Goal: Task Accomplishment & Management: Manage account settings

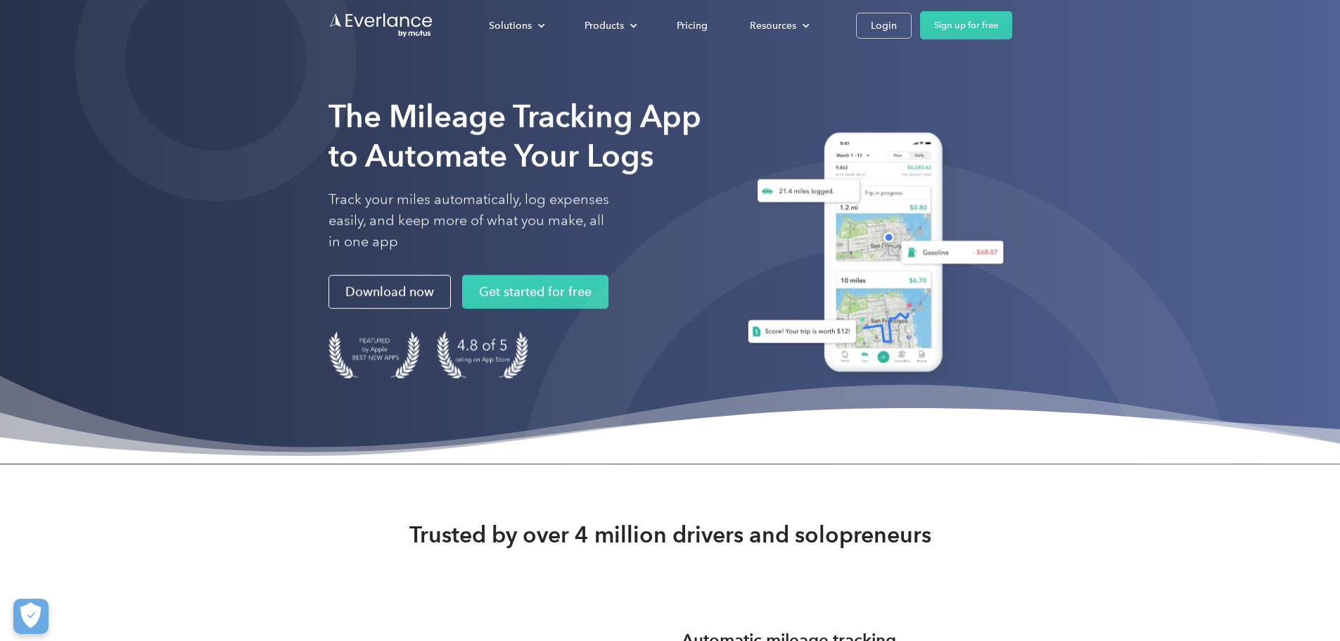
click at [1012, 21] on div "Solutions For companies Easy vehicle reimbursements For self-employed Maximize …" at bounding box center [740, 25] width 544 height 28
click at [912, 25] on link "Login" at bounding box center [884, 26] width 56 height 26
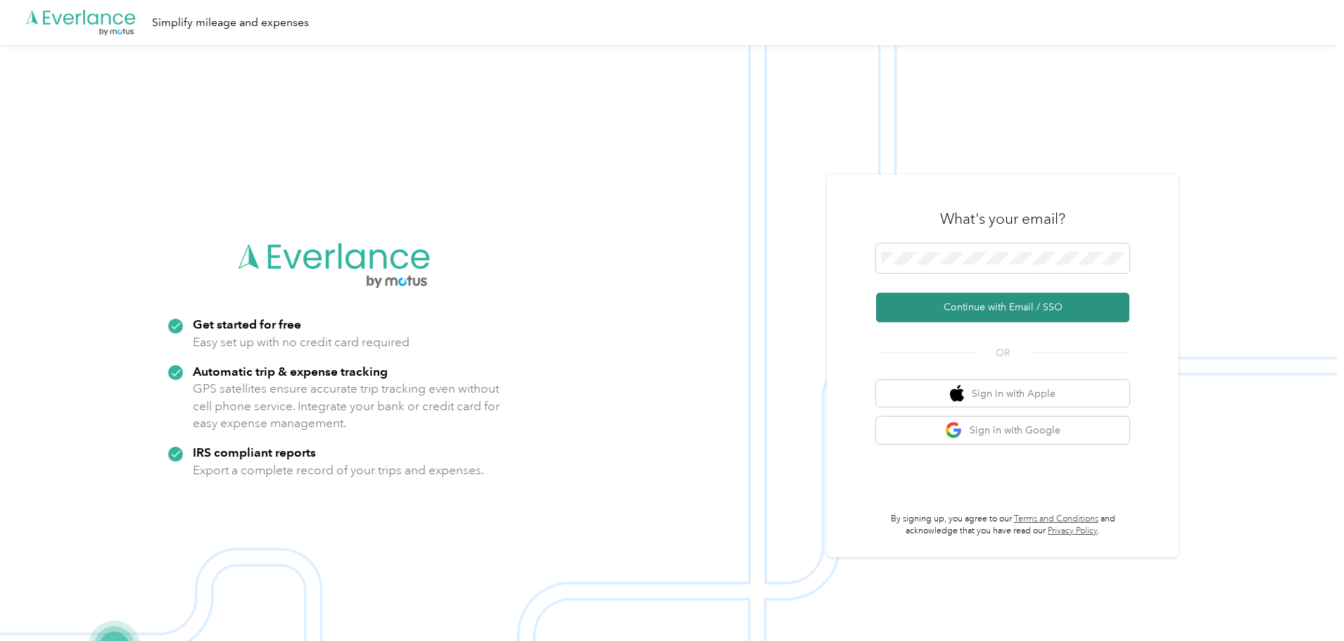
click at [959, 305] on button "Continue with Email / SSO" at bounding box center [1002, 308] width 253 height 30
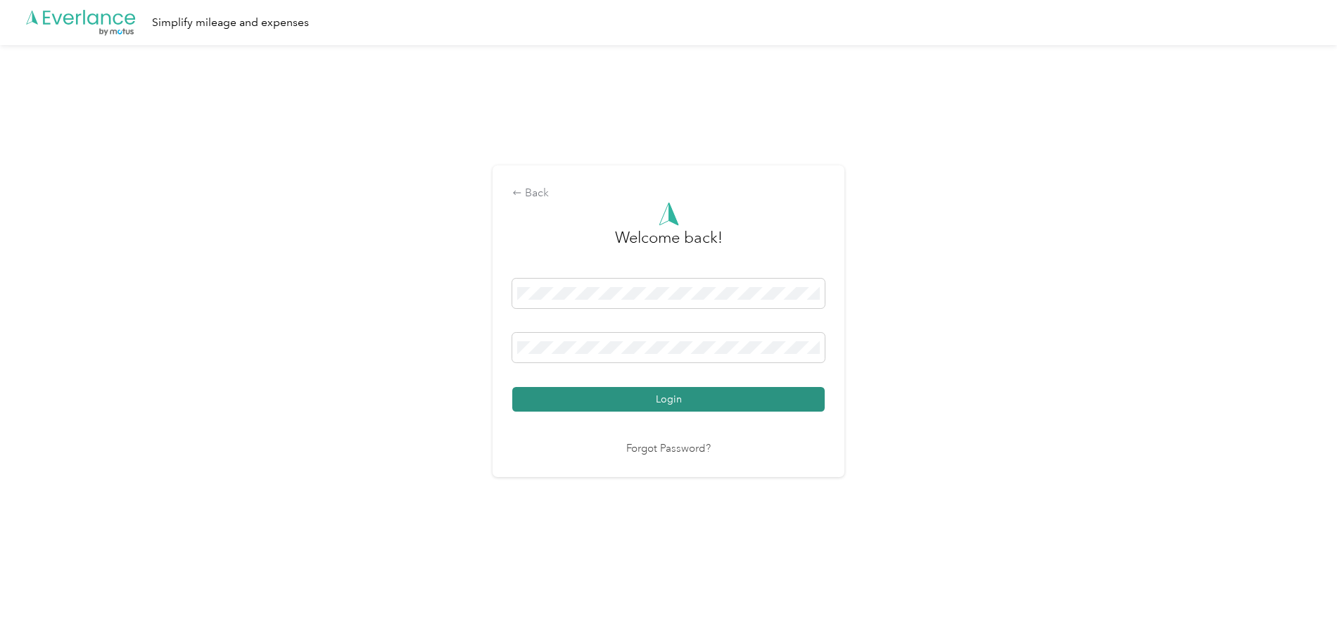
click at [634, 401] on button "Login" at bounding box center [668, 399] width 312 height 25
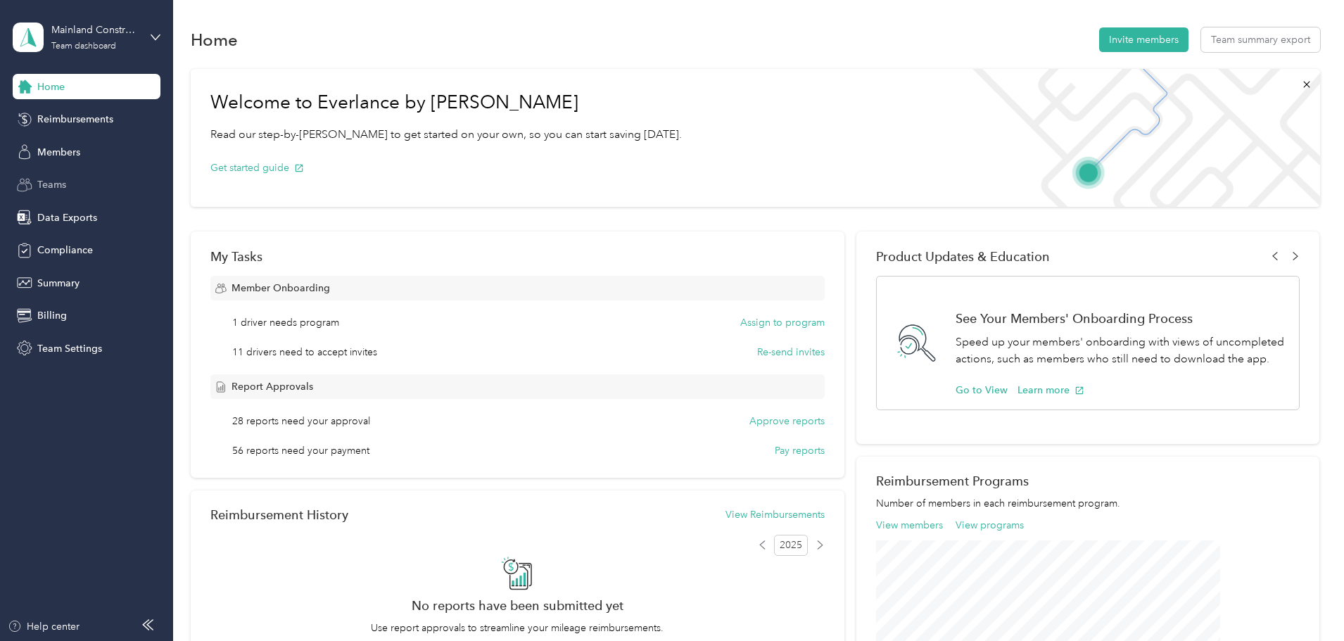
click at [68, 177] on div "Teams" at bounding box center [87, 184] width 148 height 25
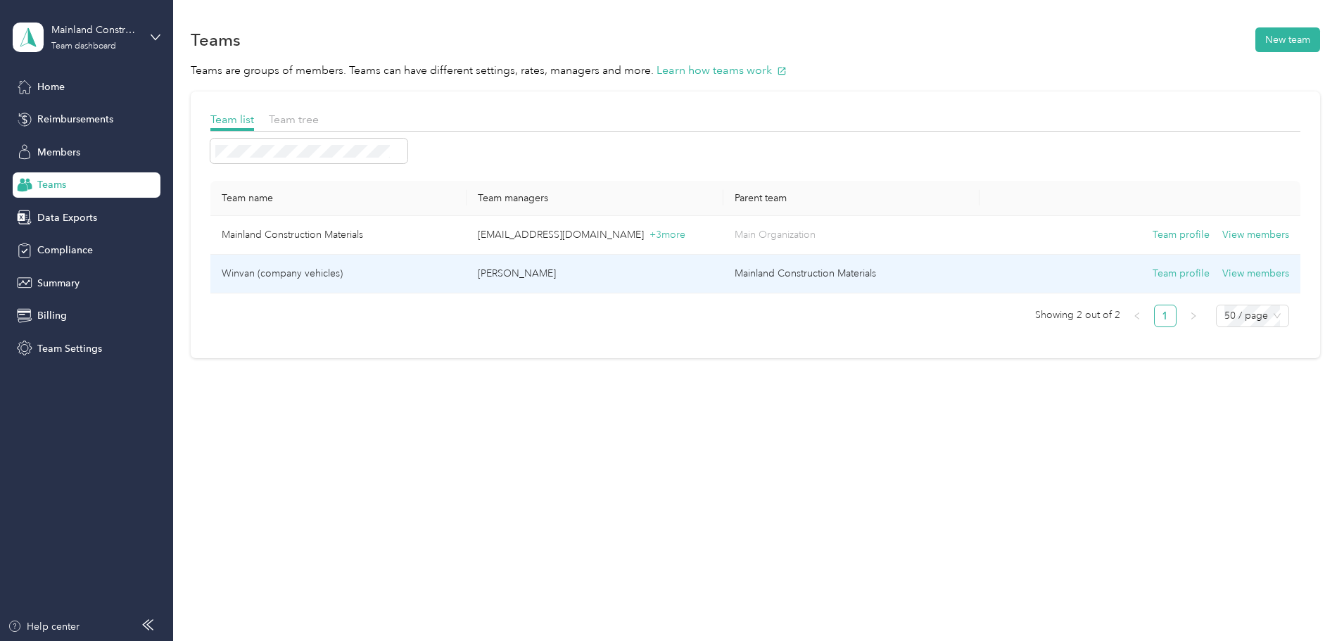
click at [642, 268] on p "[PERSON_NAME]" at bounding box center [595, 273] width 234 height 15
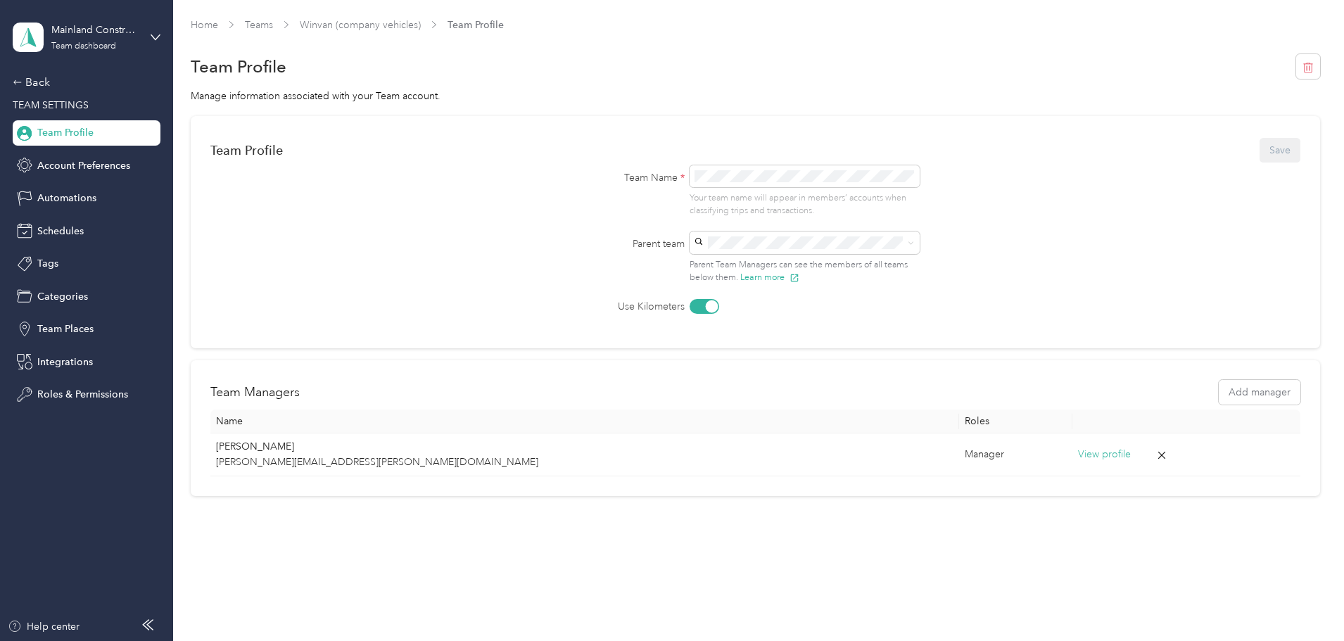
click at [92, 136] on span "Team Profile" at bounding box center [65, 132] width 56 height 15
click at [34, 78] on div "Back" at bounding box center [83, 82] width 141 height 17
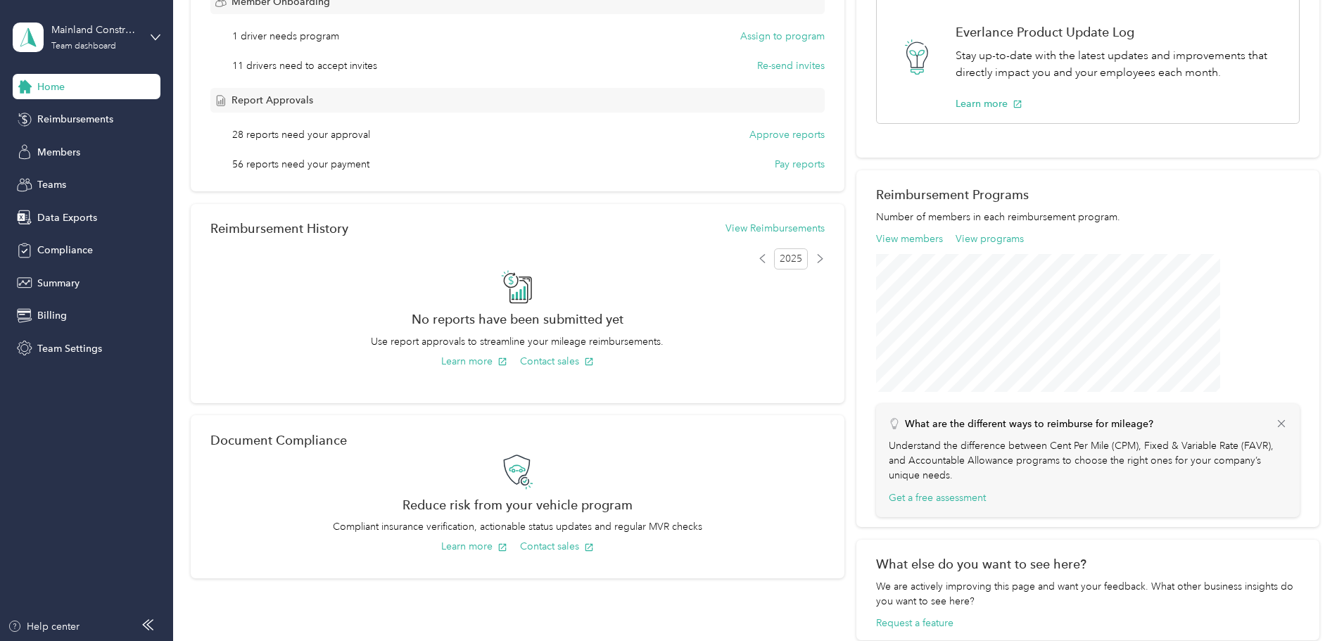
scroll to position [9, 0]
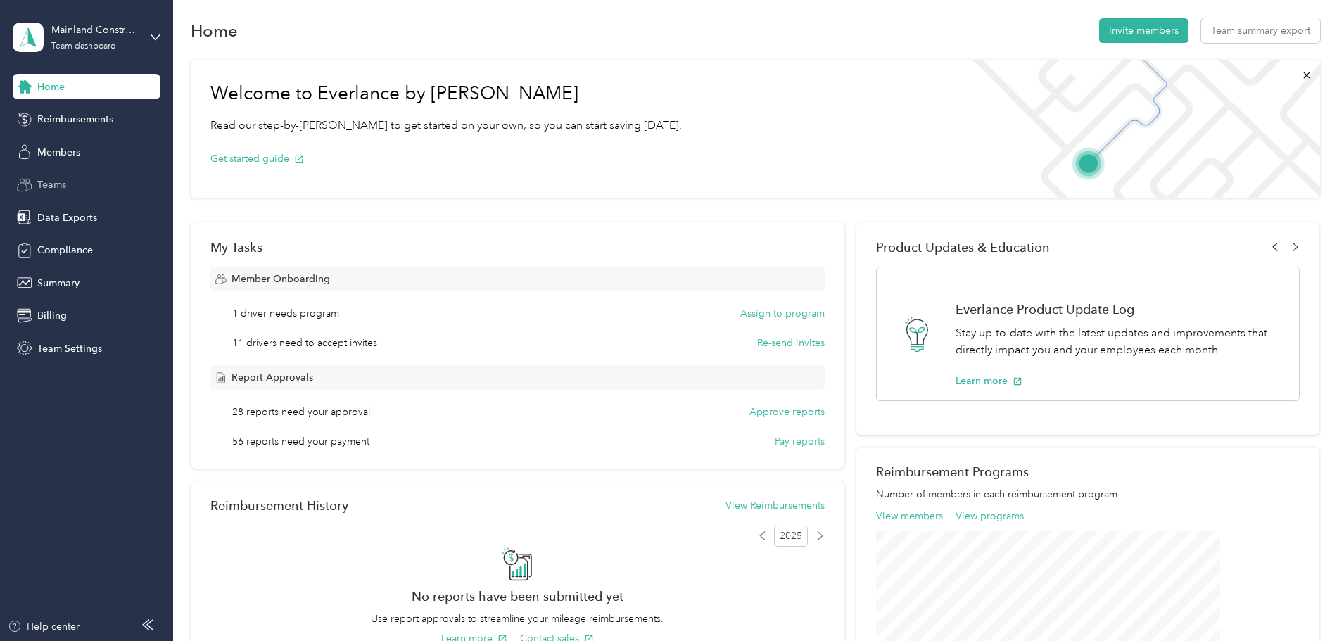
click at [74, 181] on div "Teams" at bounding box center [87, 184] width 148 height 25
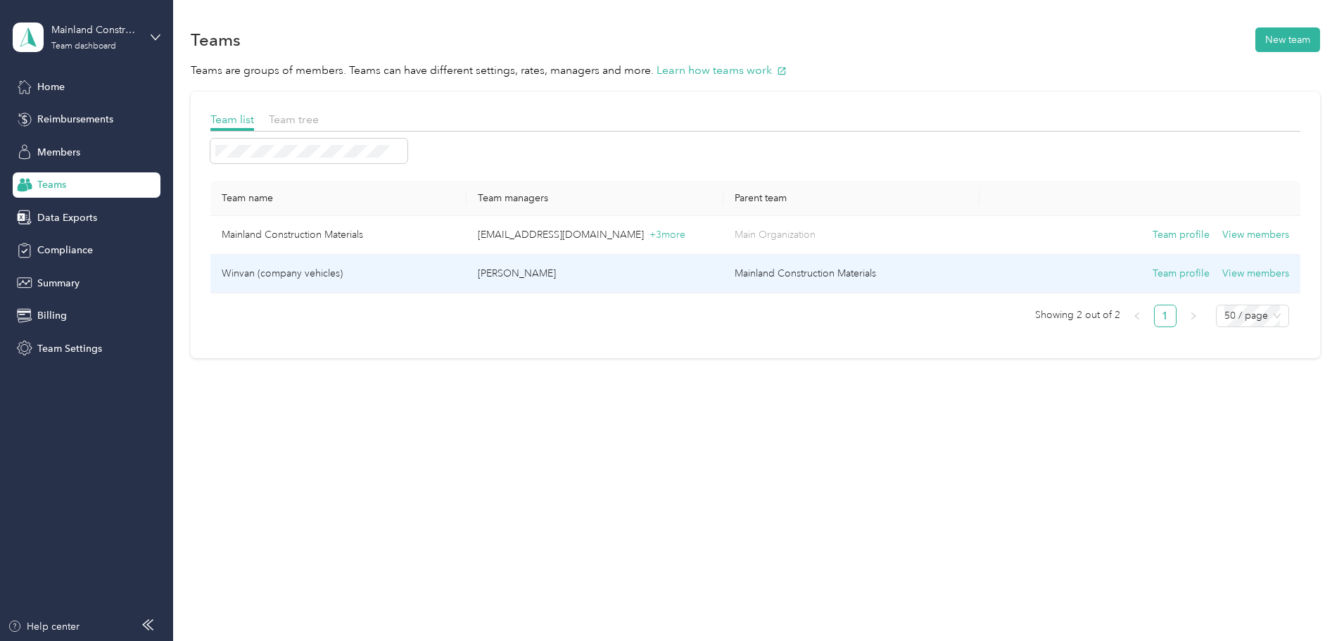
click at [1163, 264] on td "Team profile View members" at bounding box center [1139, 274] width 320 height 39
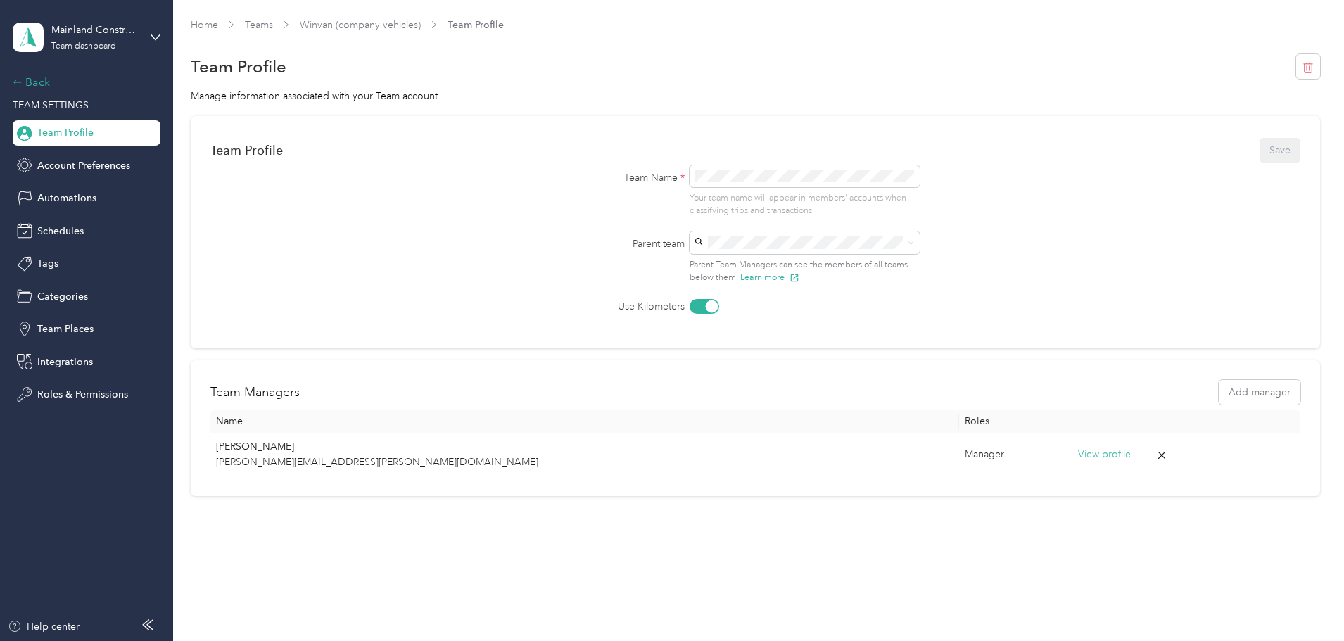
click at [39, 83] on div "Back" at bounding box center [83, 82] width 141 height 17
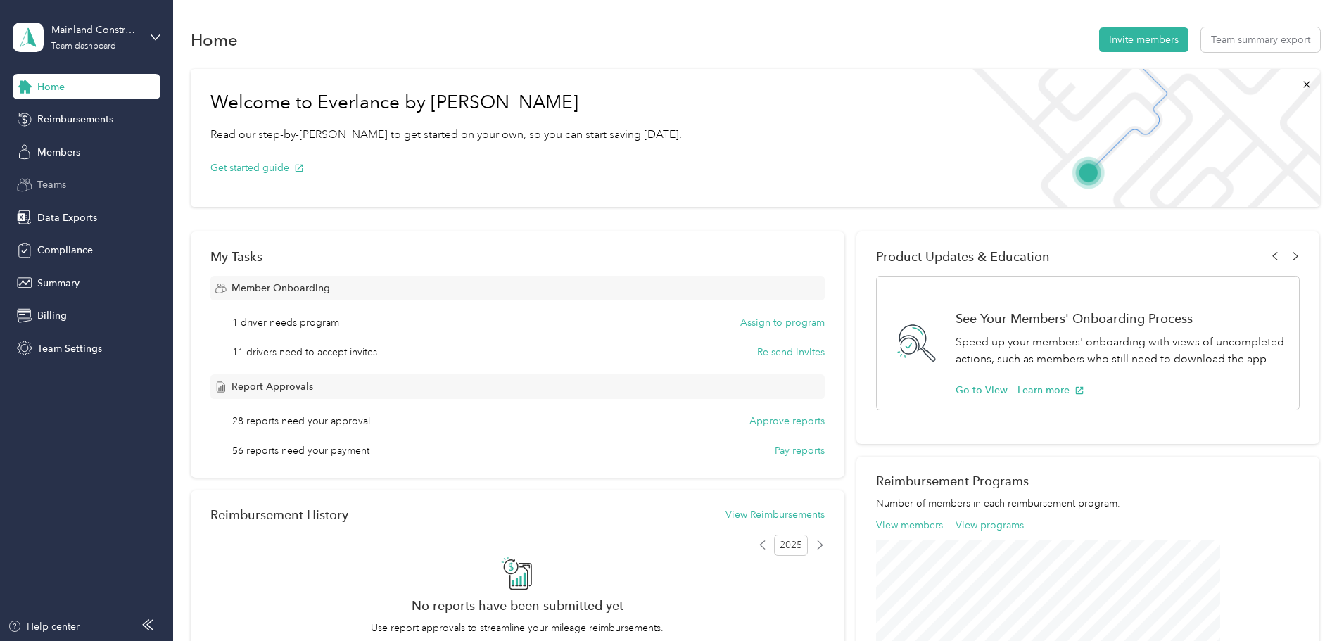
click at [58, 177] on div "Teams" at bounding box center [87, 184] width 148 height 25
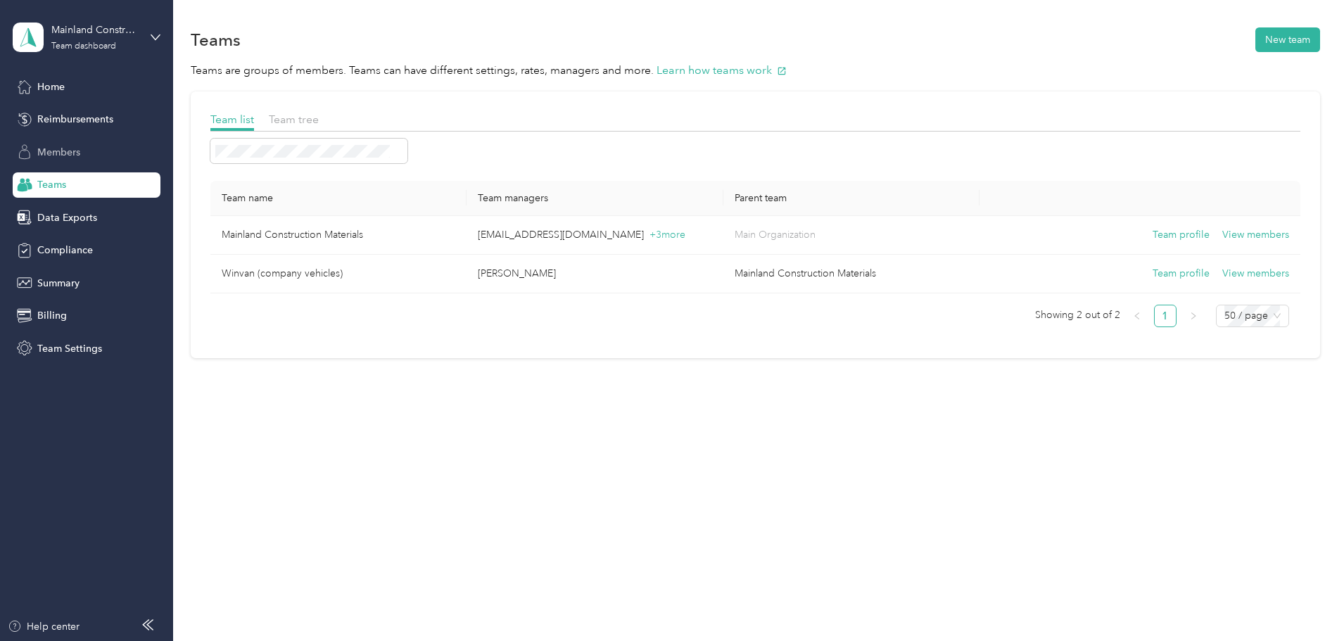
click at [66, 143] on div "Members" at bounding box center [87, 151] width 148 height 25
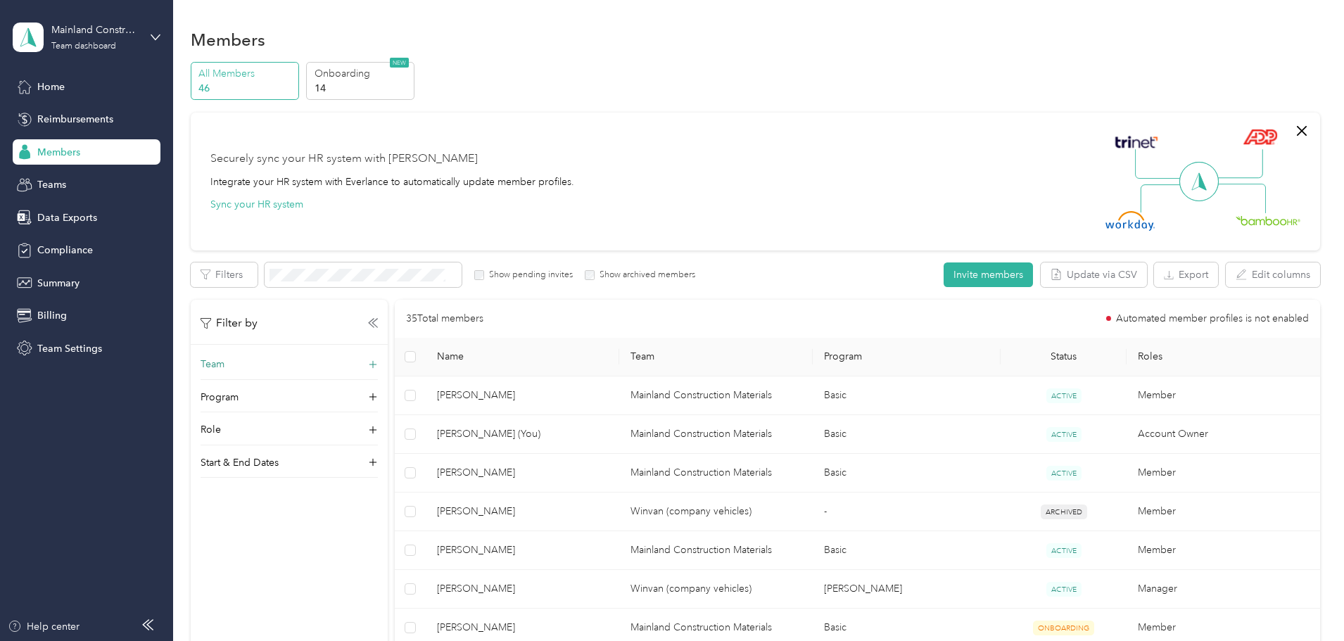
click at [378, 366] on div "Team" at bounding box center [288, 368] width 177 height 23
click at [69, 179] on div "Teams" at bounding box center [87, 184] width 148 height 25
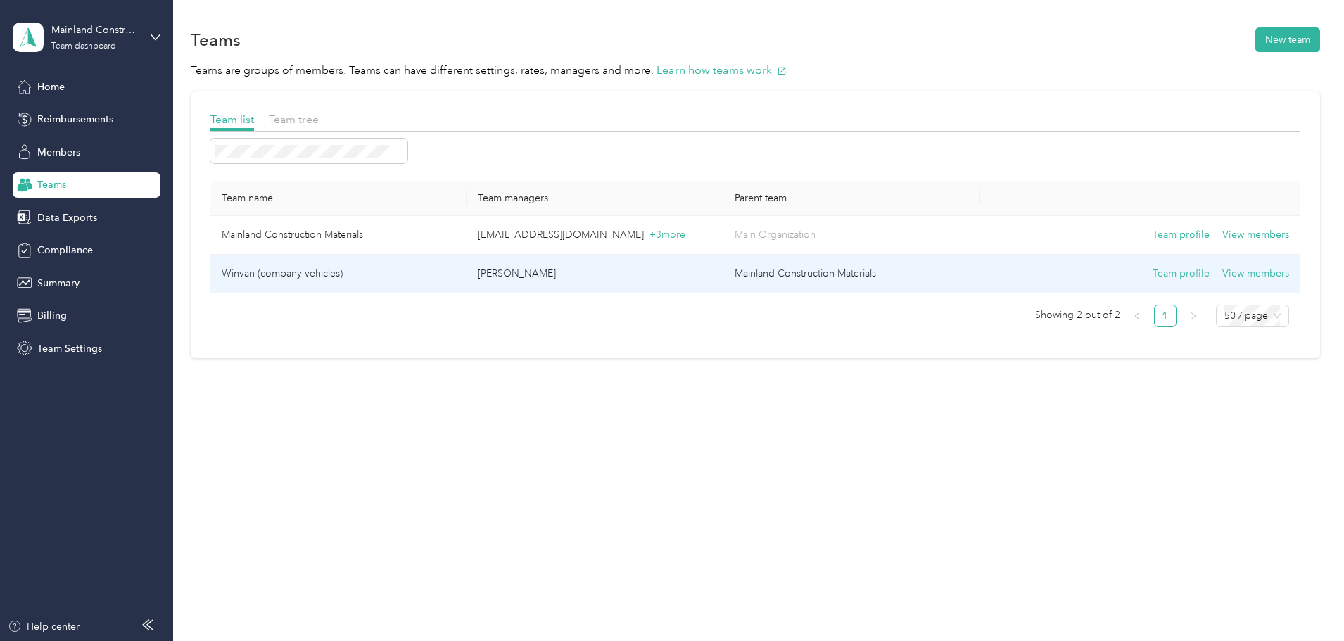
click at [383, 278] on td "Winvan (company vehicles)" at bounding box center [338, 274] width 256 height 39
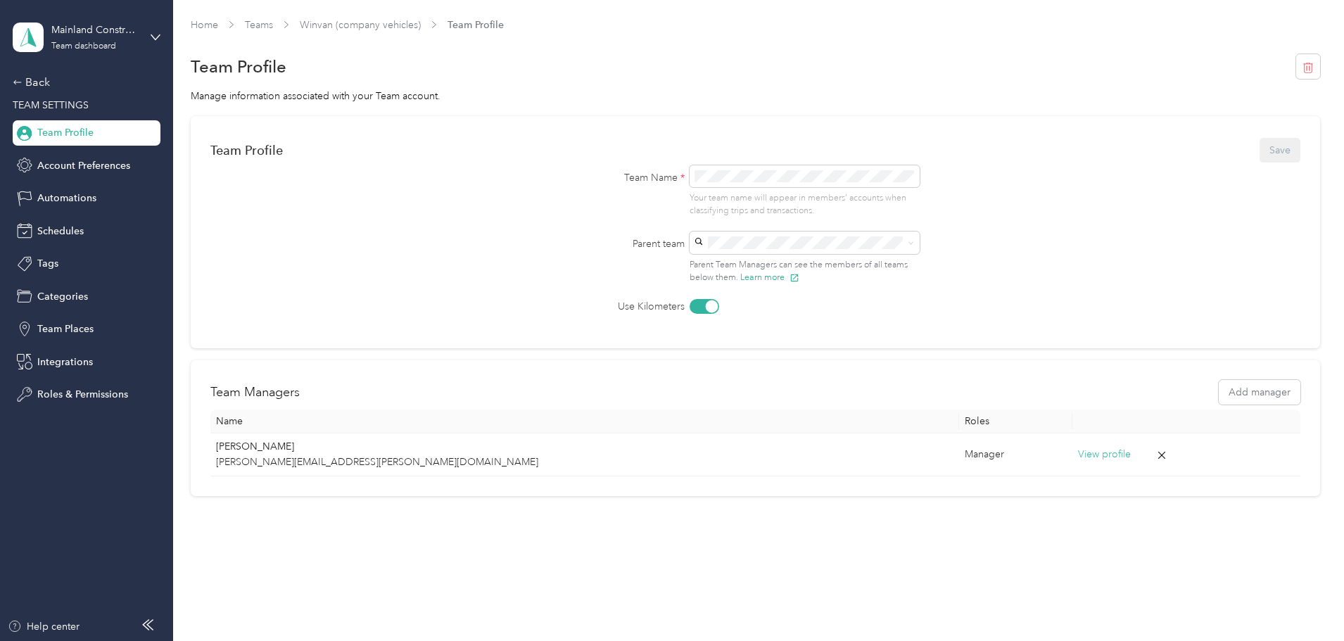
click at [87, 135] on span "Team Profile" at bounding box center [65, 132] width 56 height 15
click at [39, 82] on div "Back" at bounding box center [83, 82] width 141 height 17
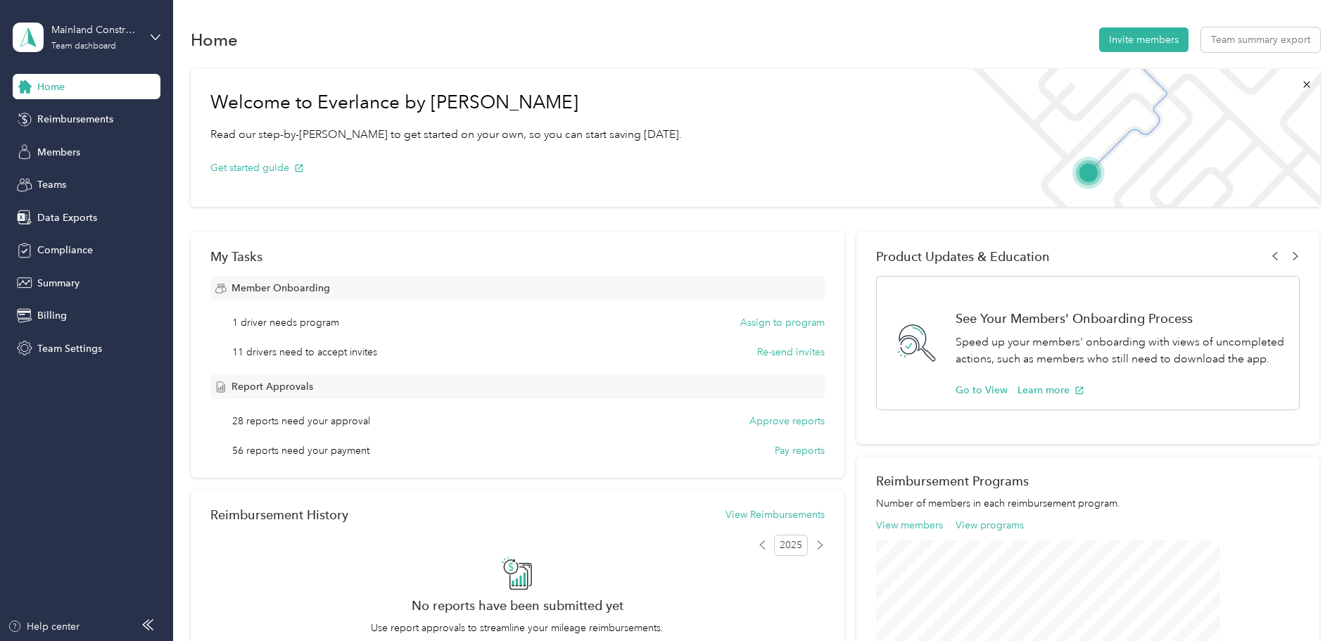
click at [26, 83] on icon at bounding box center [24, 86] width 13 height 13
click at [55, 181] on span "Teams" at bounding box center [51, 184] width 29 height 15
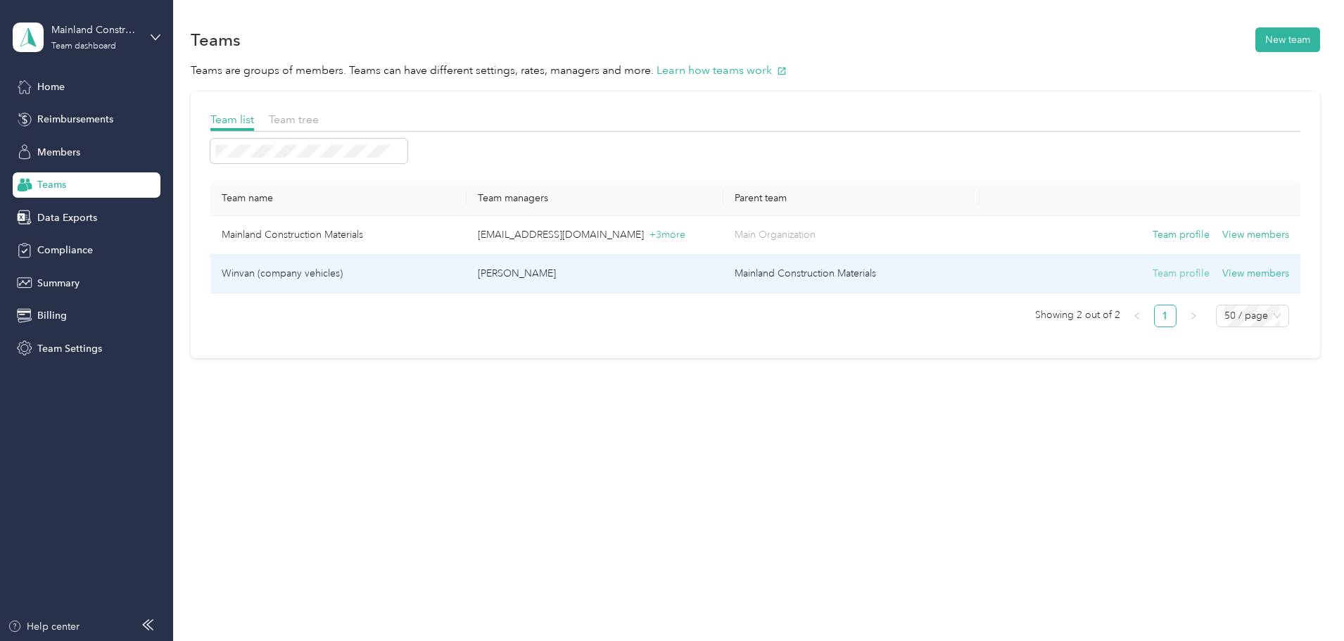
click at [1152, 273] on button "Team profile" at bounding box center [1180, 273] width 57 height 15
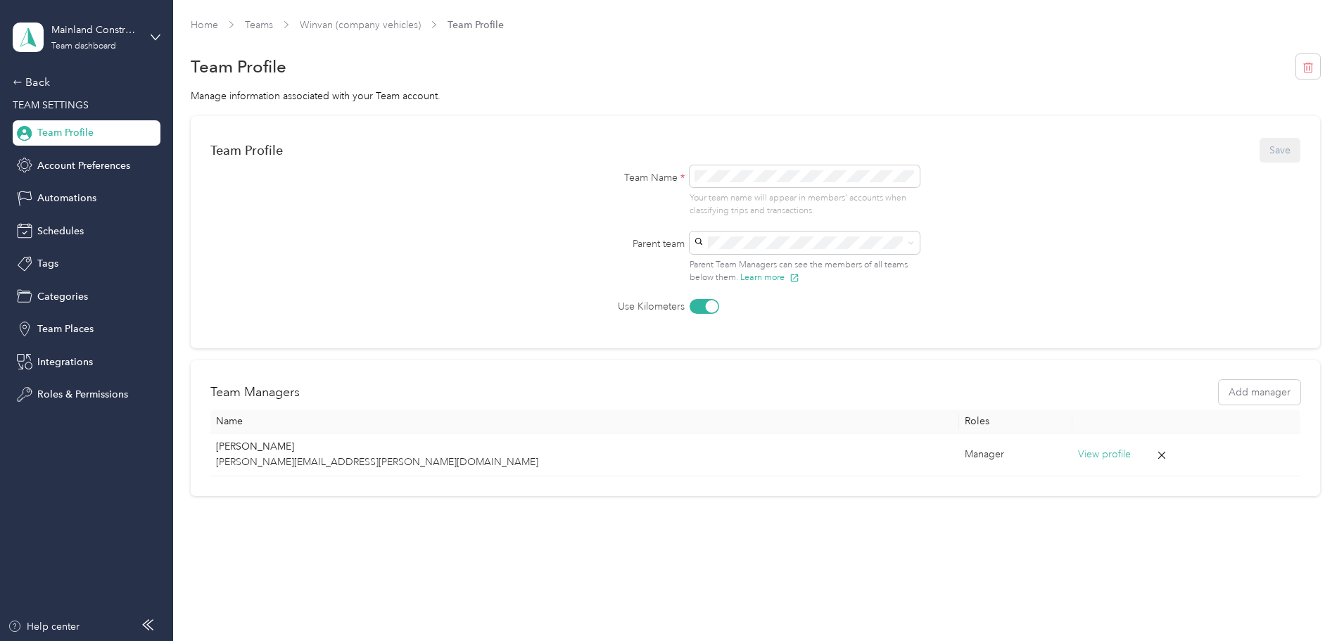
drag, startPoint x: 38, startPoint y: 106, endPoint x: 35, endPoint y: 96, distance: 10.2
click at [38, 106] on span "TEAM SETTINGS" at bounding box center [51, 105] width 76 height 12
click at [32, 87] on div "Back" at bounding box center [83, 82] width 141 height 17
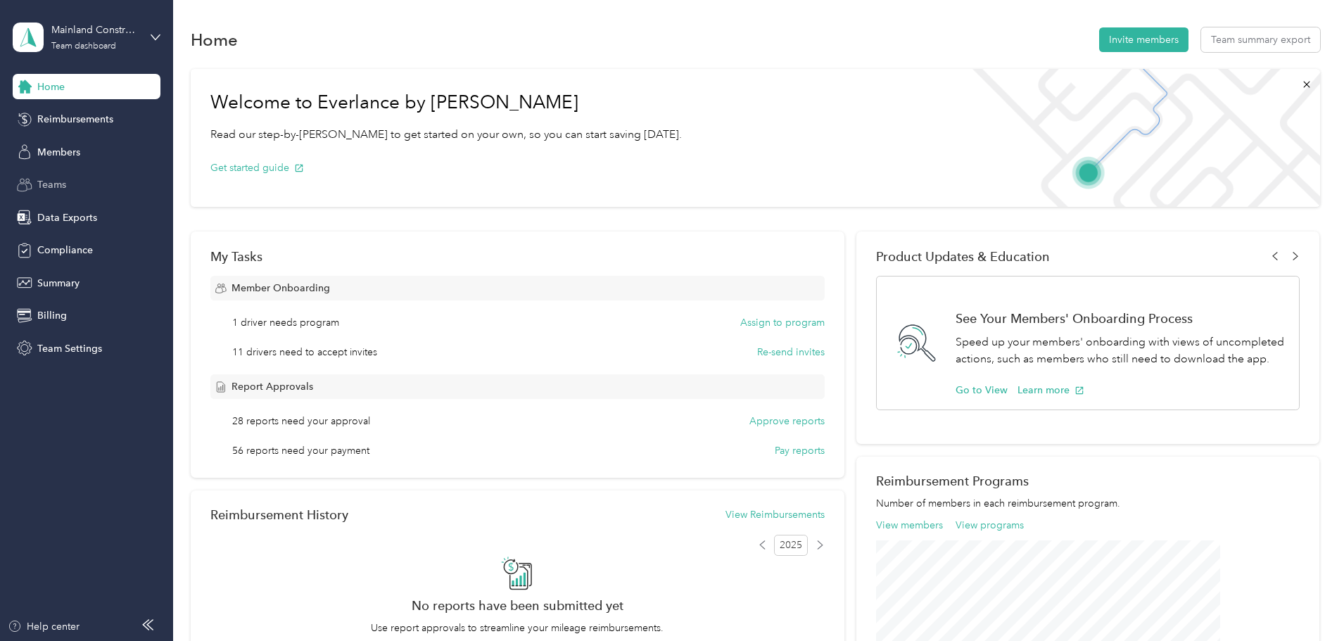
click at [39, 180] on span "Teams" at bounding box center [51, 184] width 29 height 15
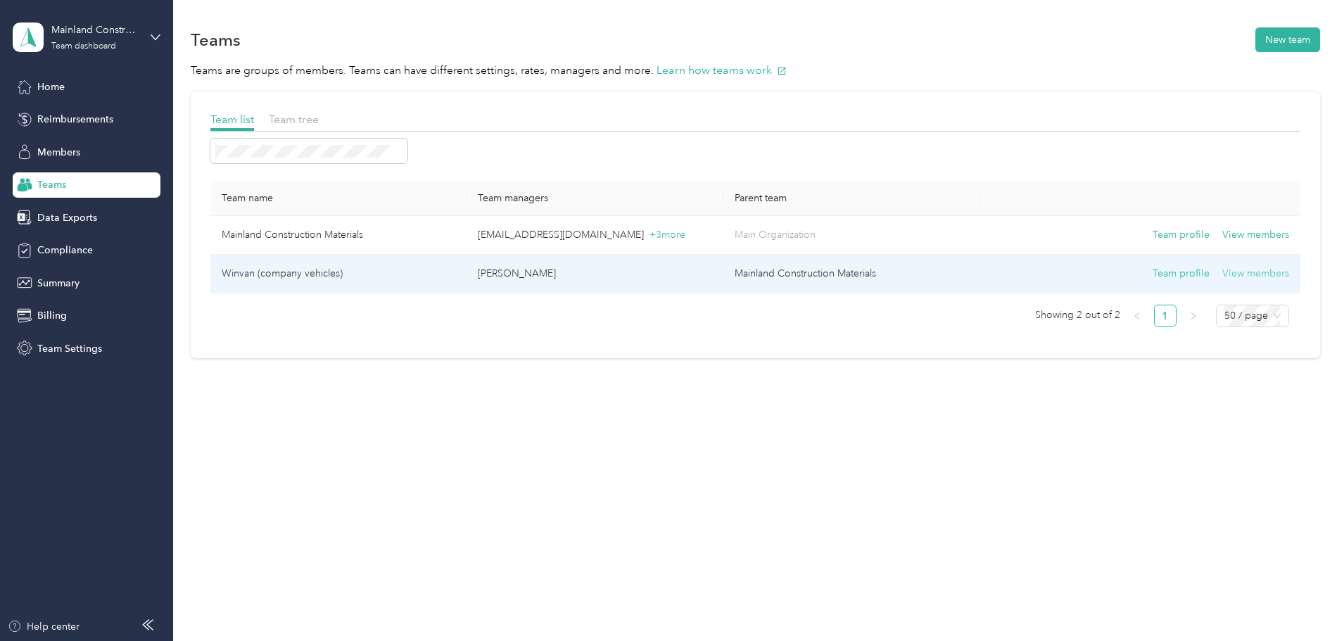
click at [1222, 272] on button "View members" at bounding box center [1255, 273] width 67 height 15
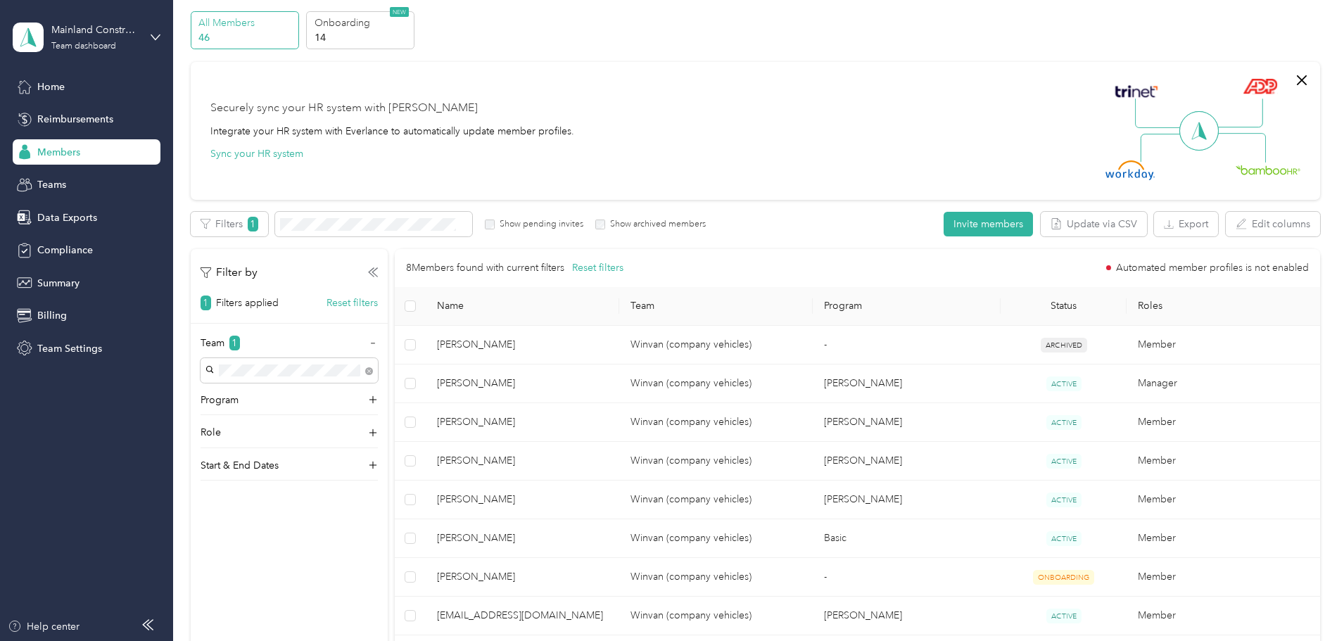
scroll to position [70, 0]
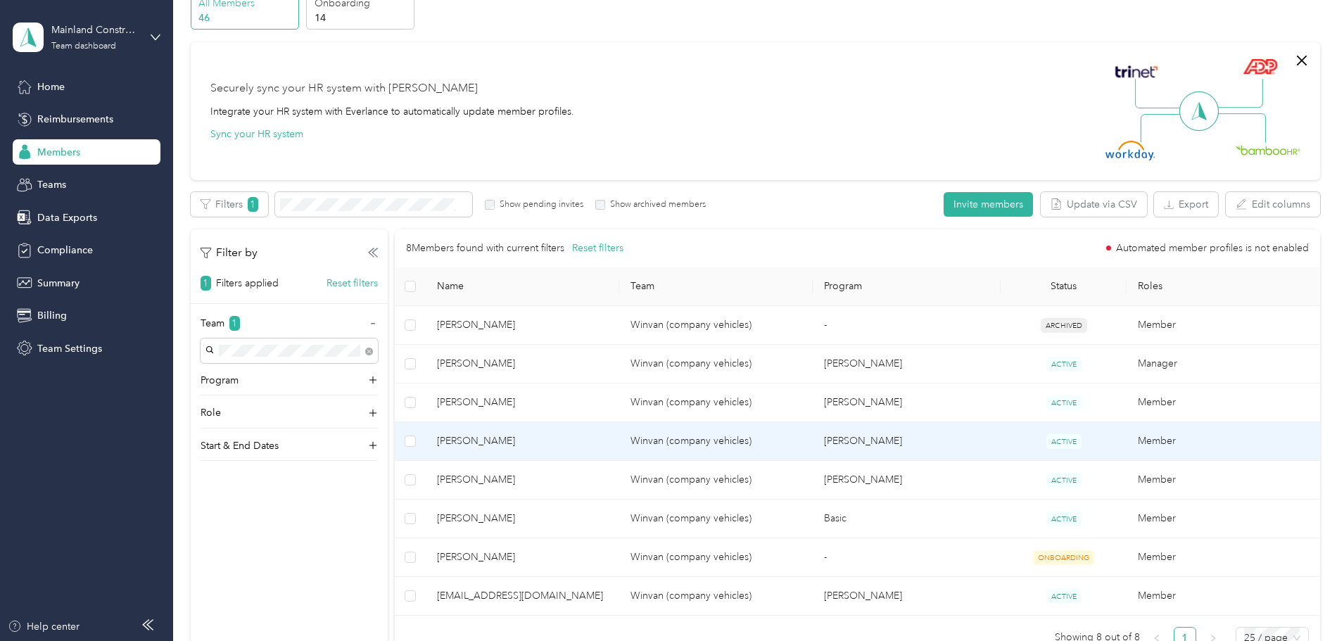
click at [590, 439] on span "[PERSON_NAME]" at bounding box center [522, 440] width 171 height 15
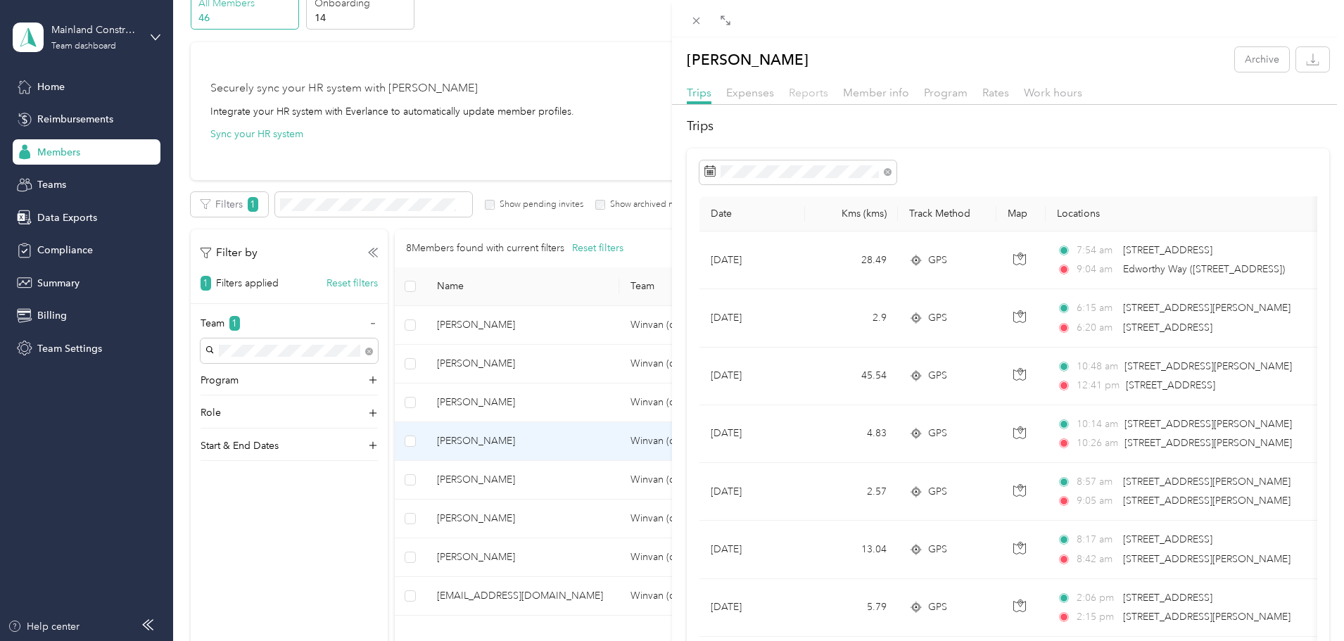
click at [796, 93] on span "Reports" at bounding box center [808, 92] width 39 height 13
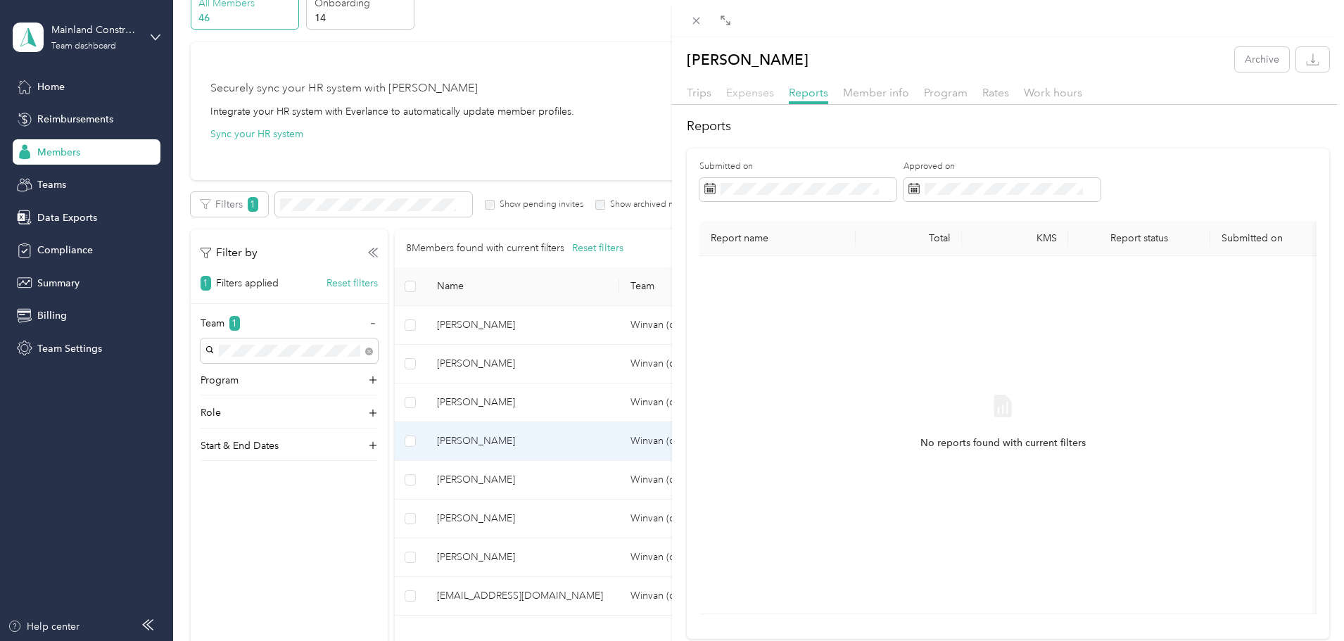
click at [769, 91] on span "Expenses" at bounding box center [750, 92] width 48 height 13
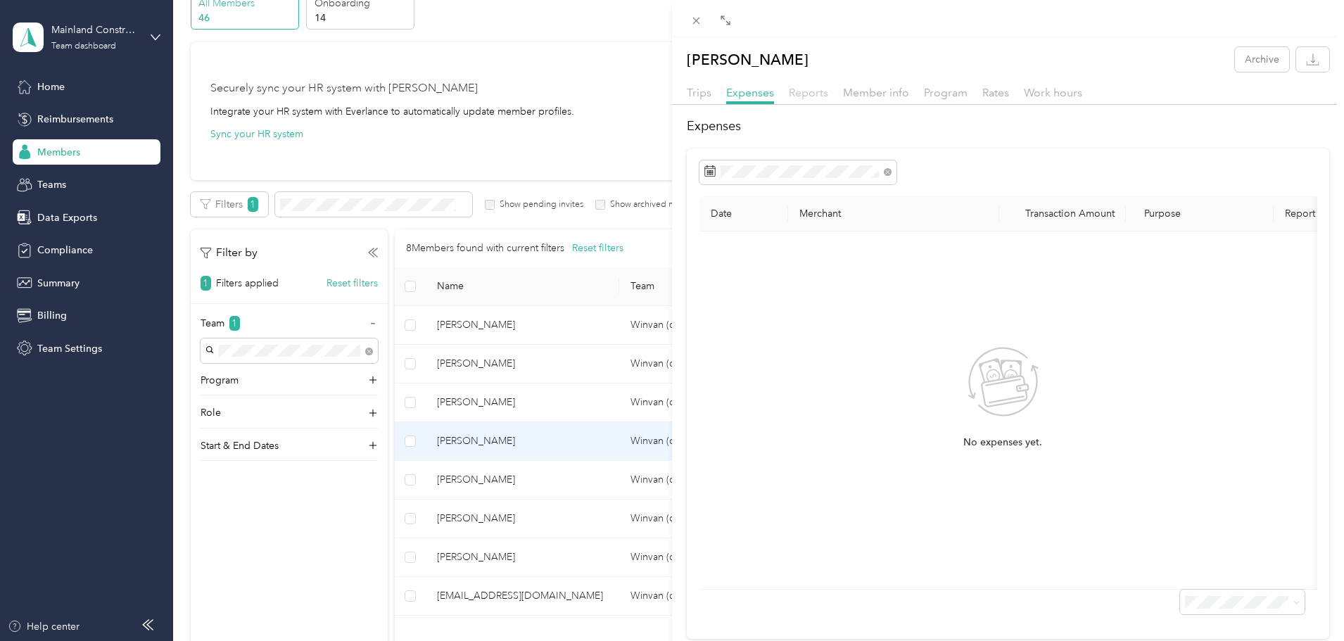
click at [808, 92] on span "Reports" at bounding box center [808, 92] width 39 height 13
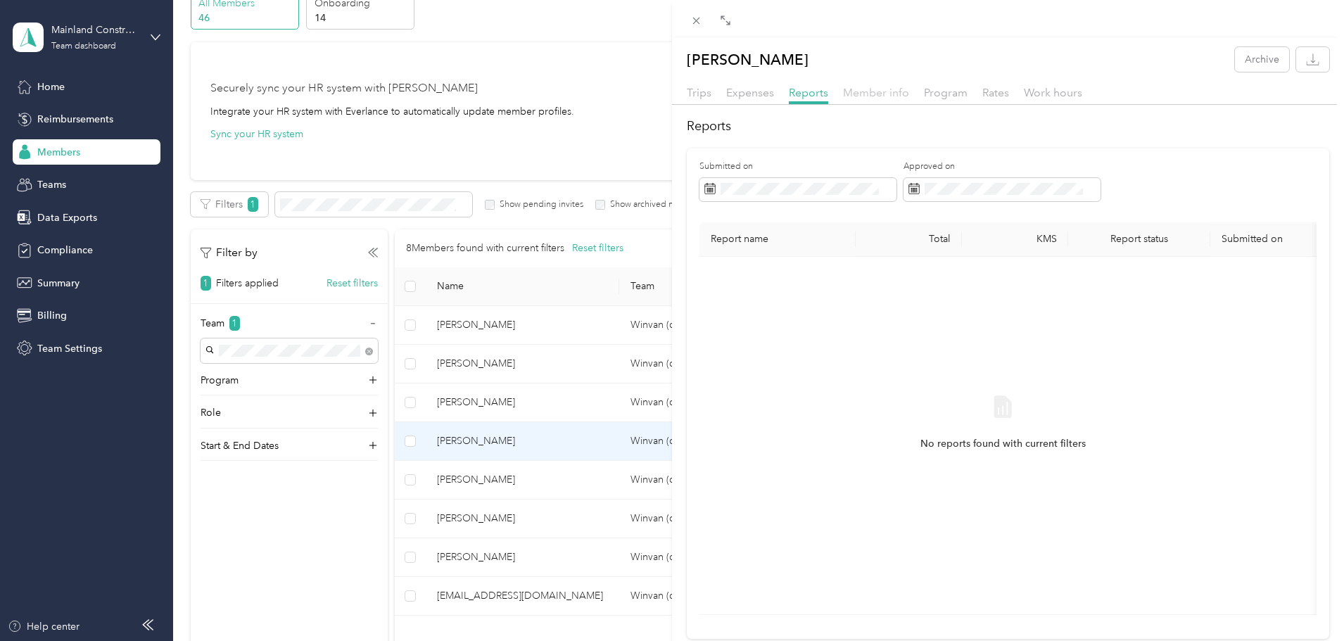
click at [860, 96] on span "Member info" at bounding box center [876, 92] width 66 height 13
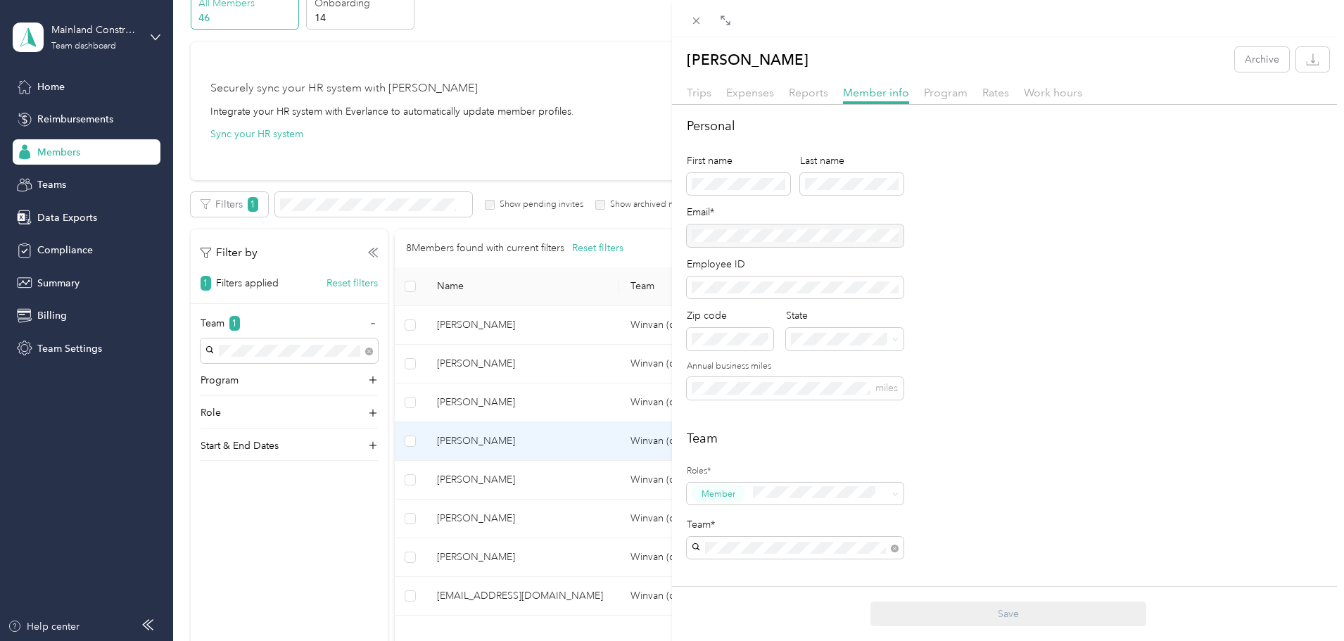
click at [553, 483] on div "[PERSON_NAME] Archive Trips Expenses Reports Member info Program Rates Work hou…" at bounding box center [672, 320] width 1344 height 641
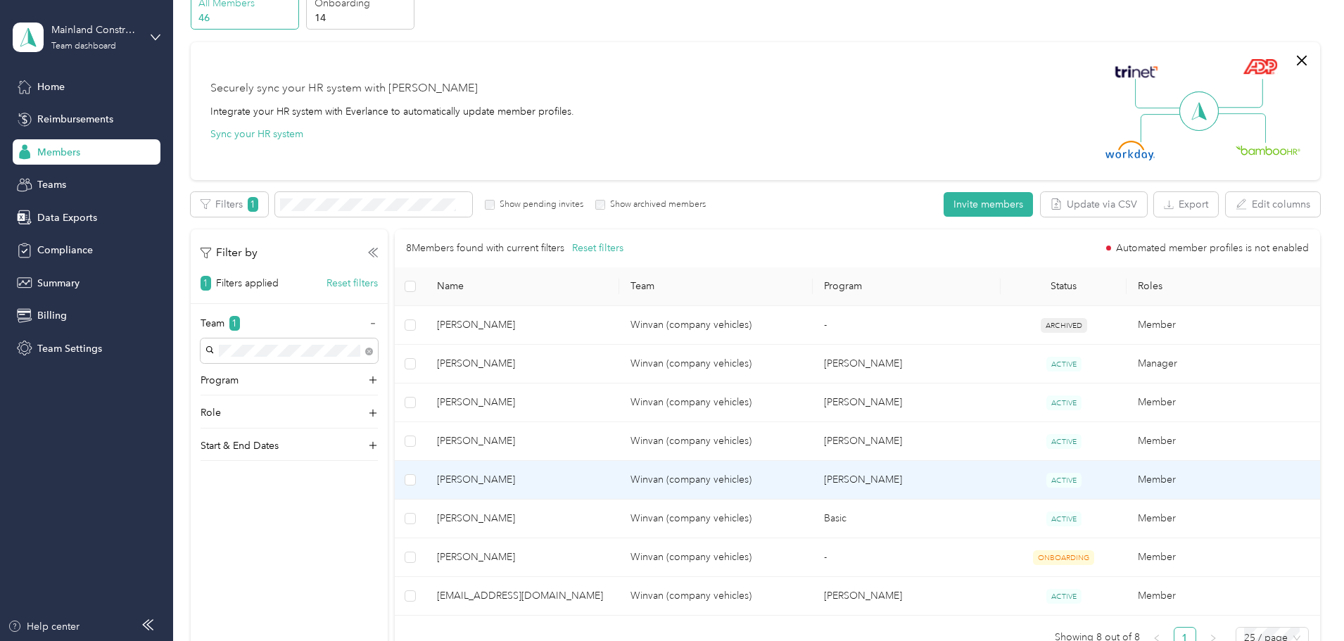
click at [530, 472] on span "[PERSON_NAME]" at bounding box center [522, 479] width 171 height 15
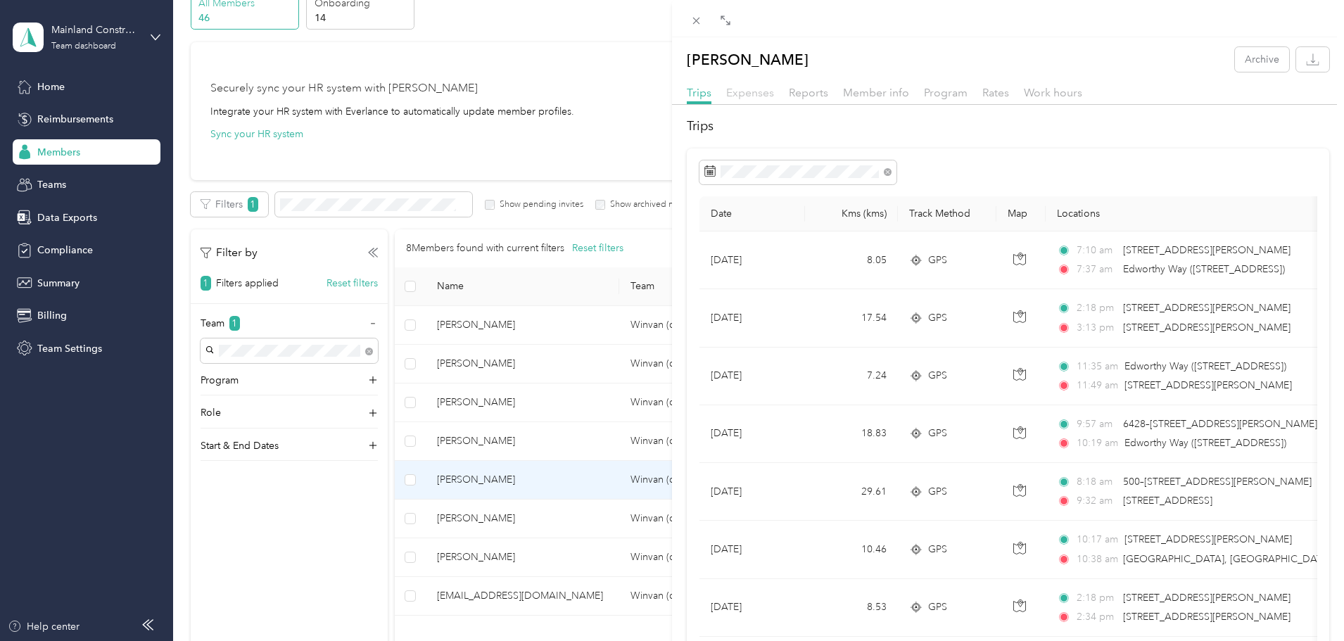
click at [764, 93] on span "Expenses" at bounding box center [750, 92] width 48 height 13
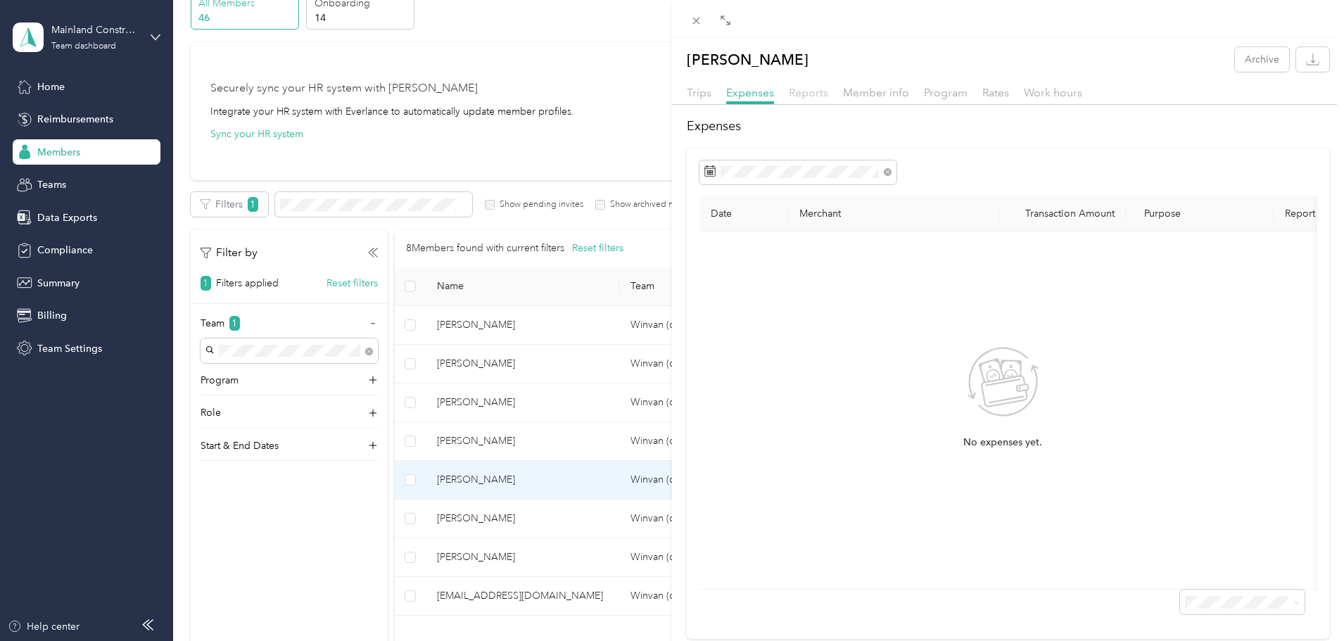
click at [814, 94] on span "Reports" at bounding box center [808, 92] width 39 height 13
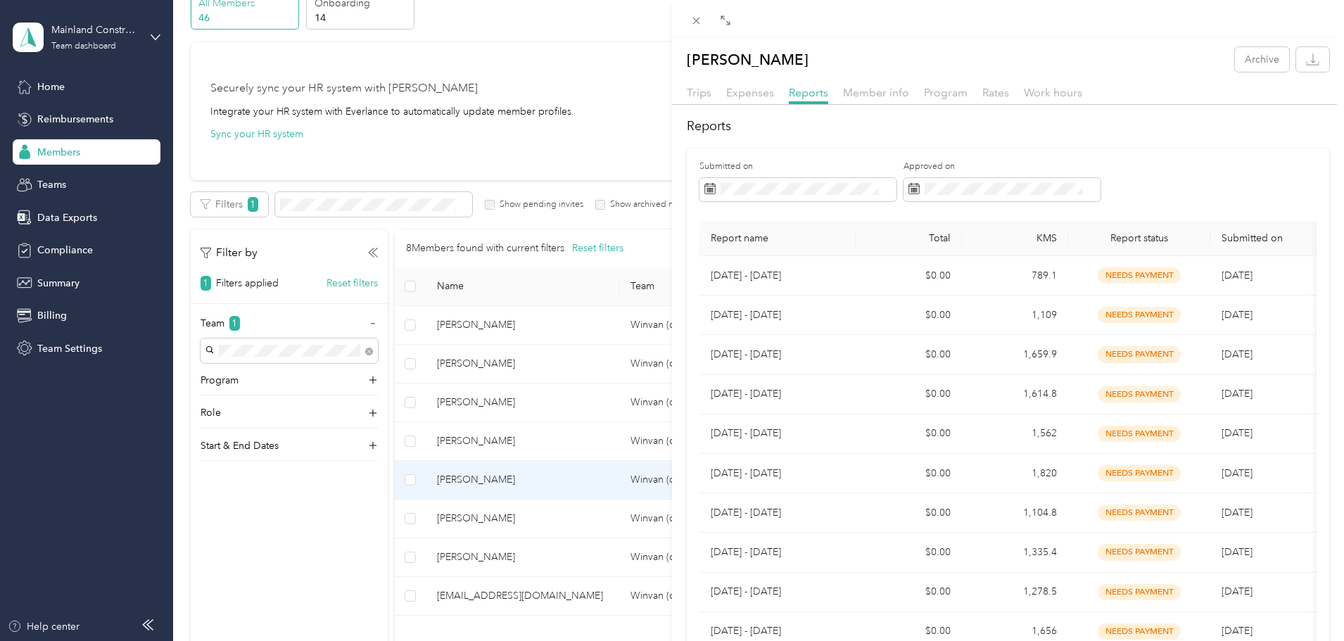
click at [552, 355] on div "[PERSON_NAME] Archive Trips Expenses Reports Member info Program Rates Work hou…" at bounding box center [672, 320] width 1344 height 641
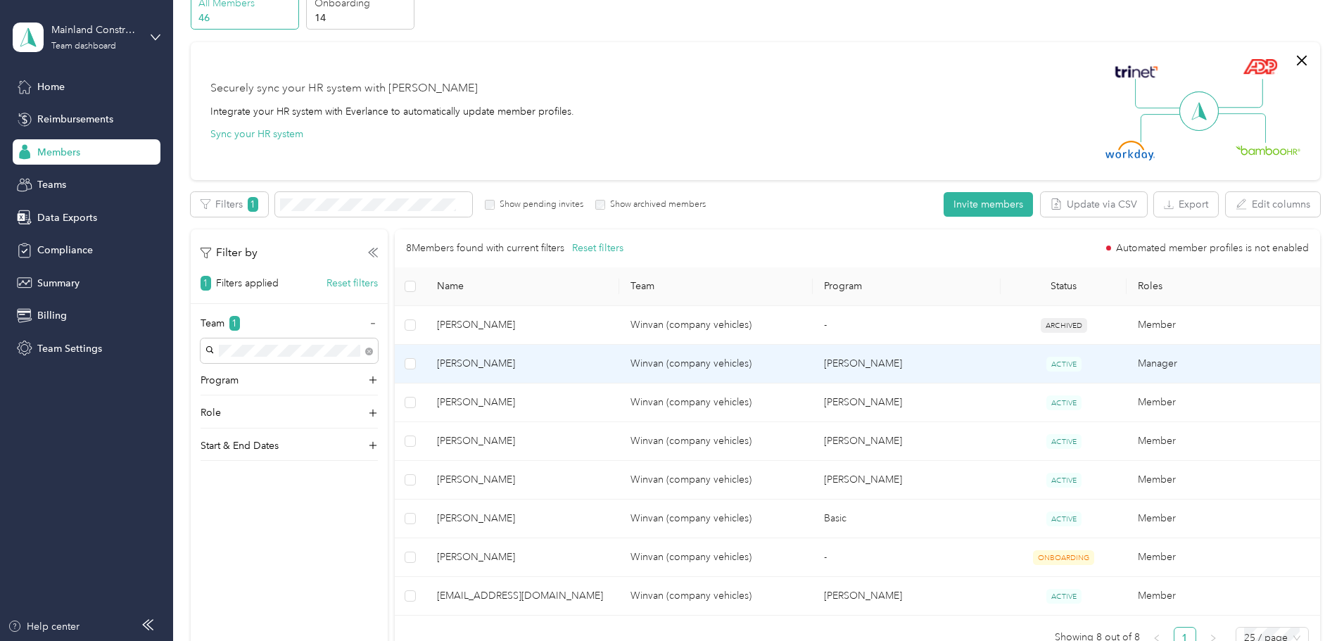
click at [551, 366] on span "[PERSON_NAME]" at bounding box center [522, 363] width 171 height 15
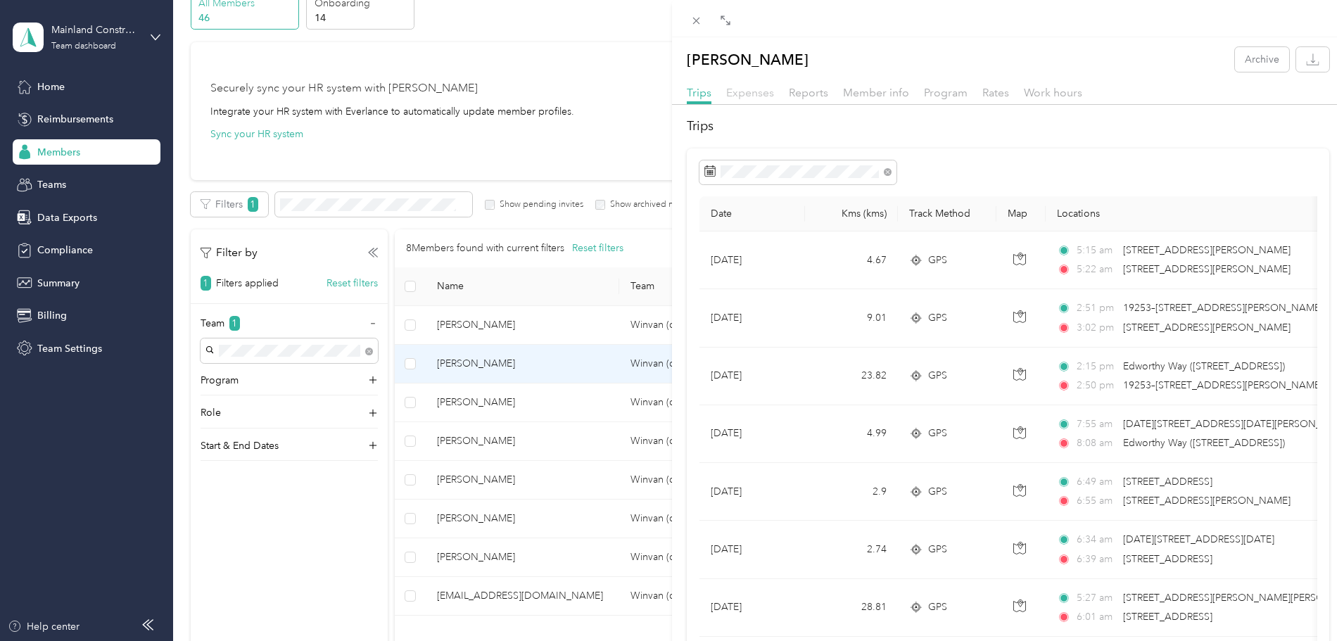
click at [762, 95] on span "Expenses" at bounding box center [750, 92] width 48 height 13
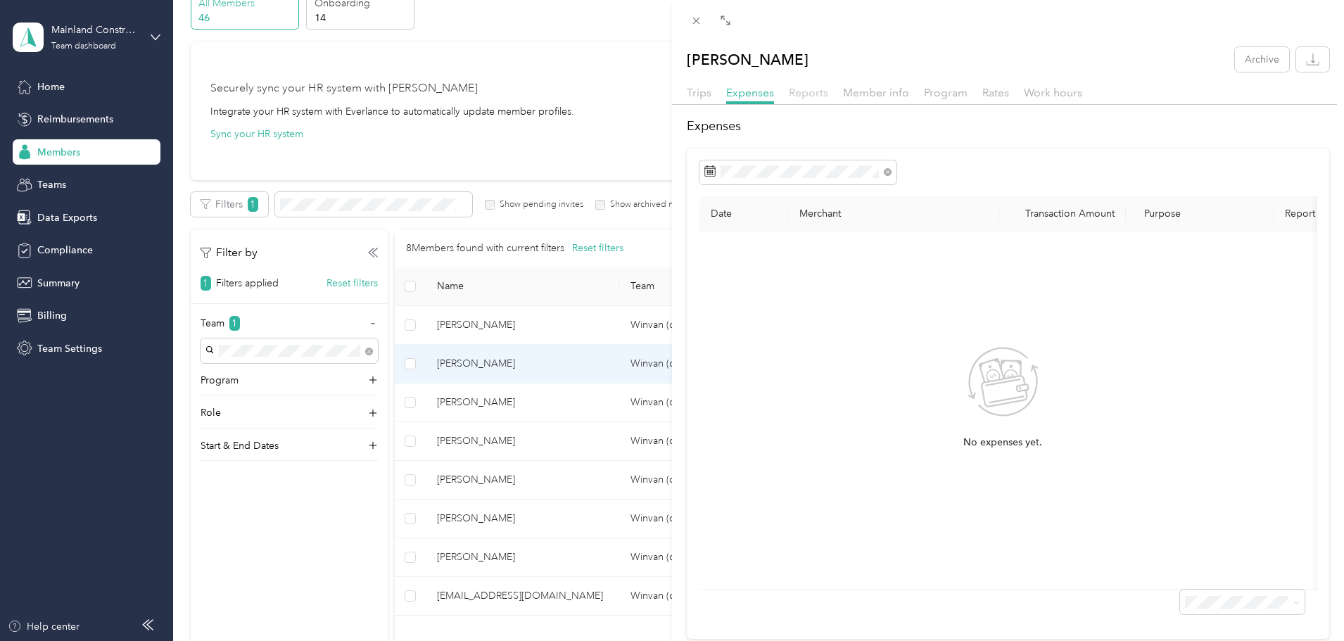
click at [805, 91] on span "Reports" at bounding box center [808, 92] width 39 height 13
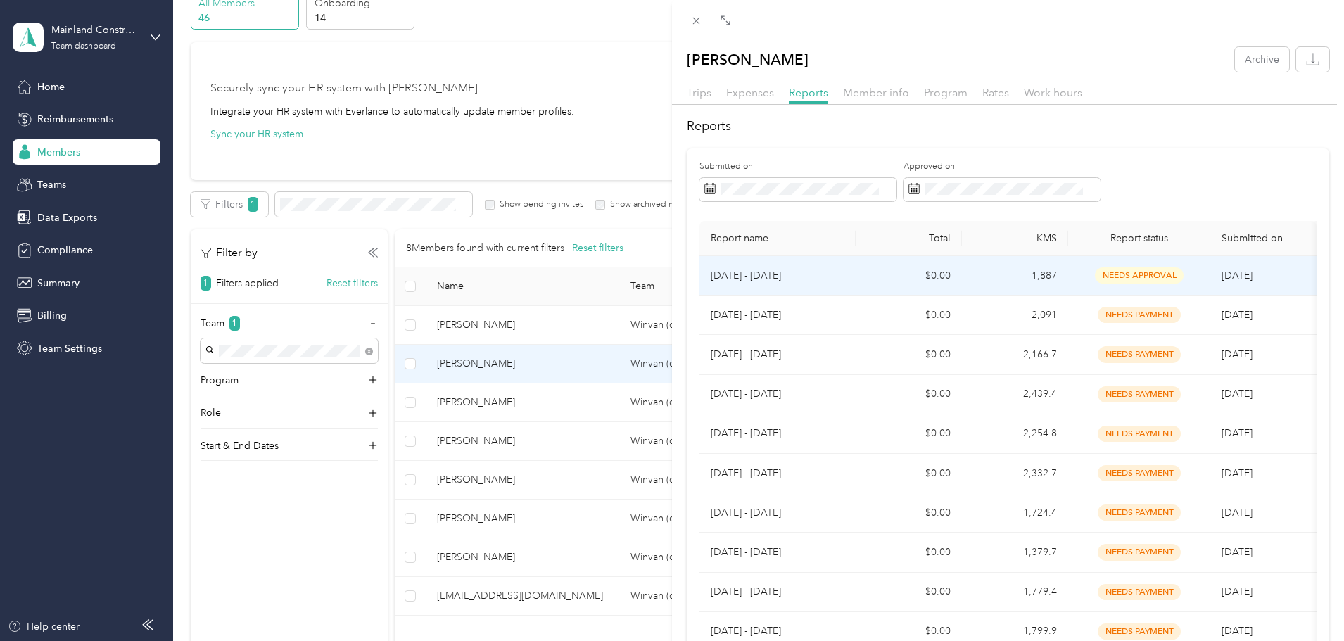
click at [790, 282] on p "[DATE] - [DATE]" at bounding box center [777, 275] width 134 height 15
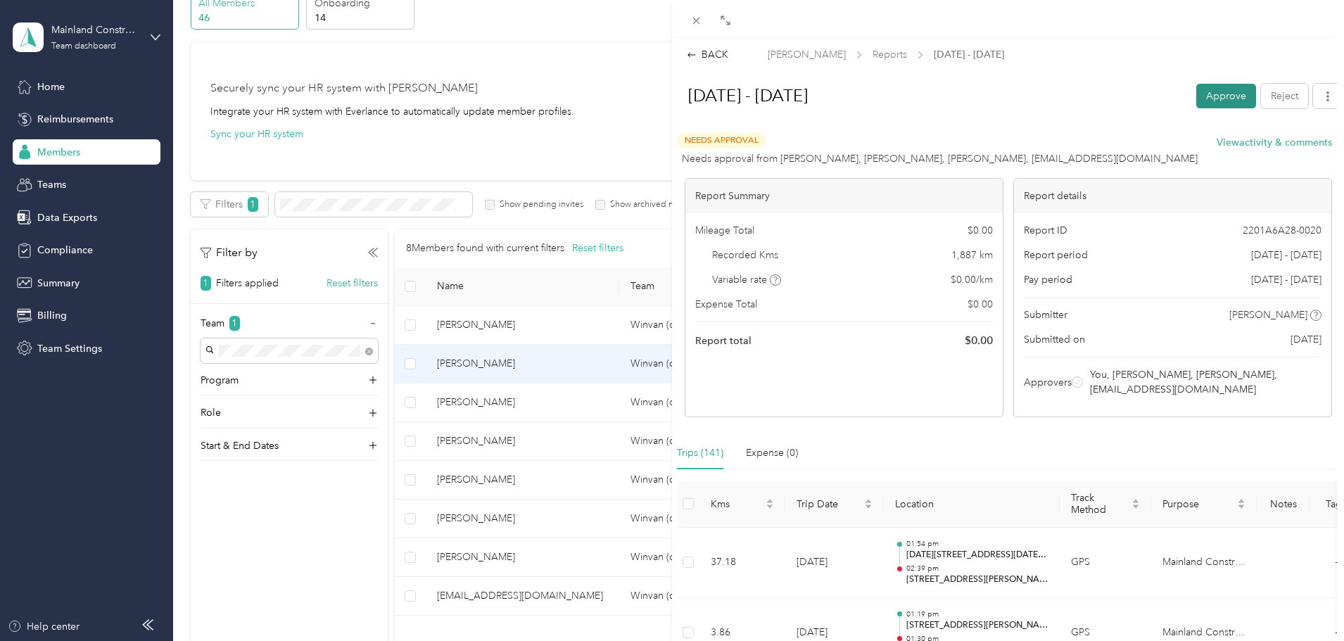
click at [1220, 95] on button "Approve" at bounding box center [1226, 96] width 60 height 25
click at [535, 550] on div "BACK [PERSON_NAME] Reports [DATE] - [DATE] [DATE] - [DATE] Approve Reject Needs…" at bounding box center [672, 320] width 1344 height 641
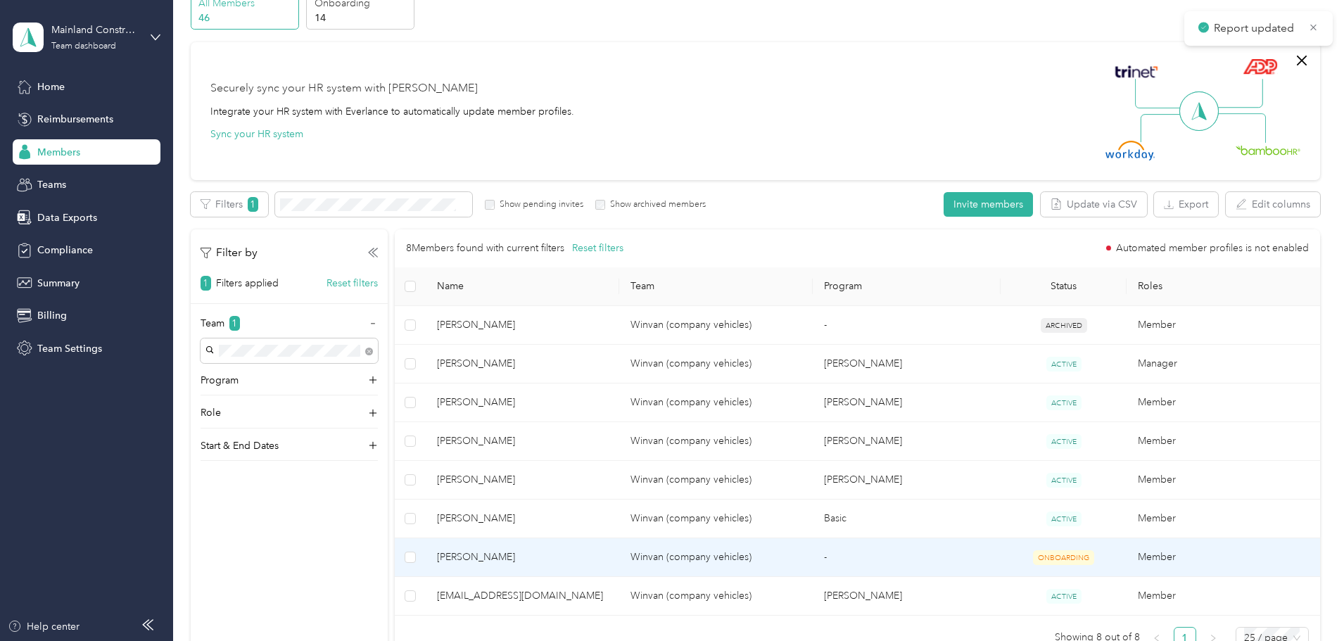
click at [536, 551] on span "[PERSON_NAME]" at bounding box center [522, 556] width 171 height 15
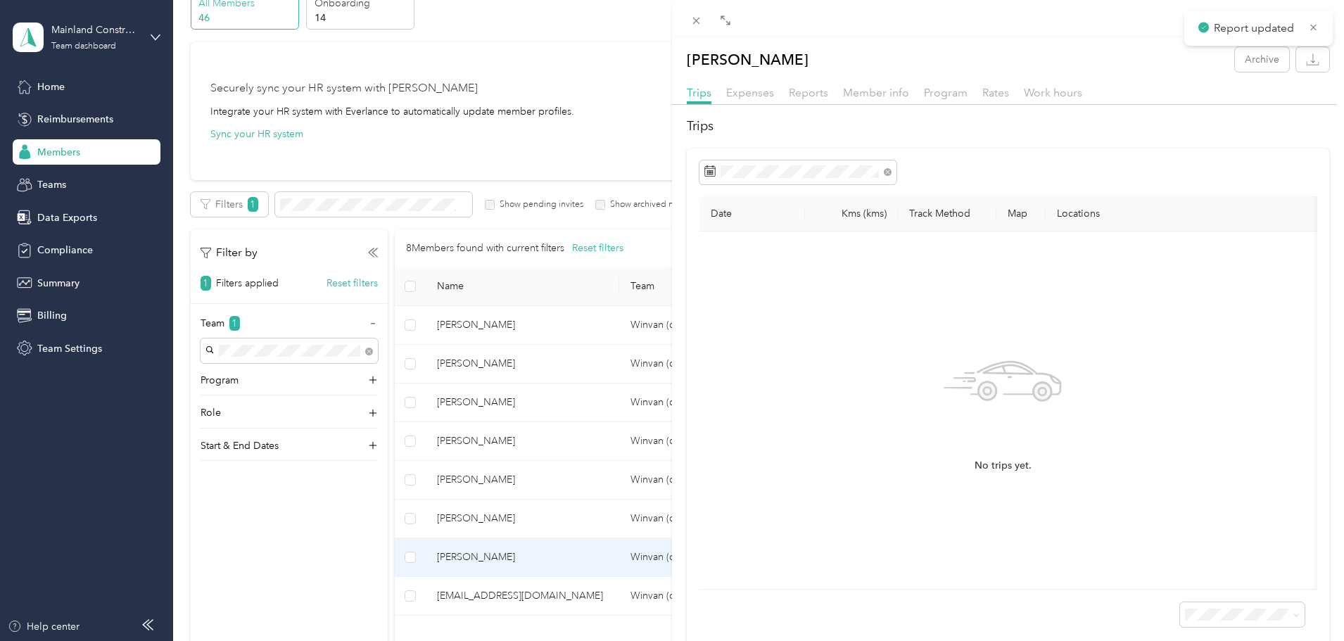
click at [503, 559] on div "[PERSON_NAME] Archive Trips Expenses Reports Member info Program Rates Work hou…" at bounding box center [672, 320] width 1344 height 641
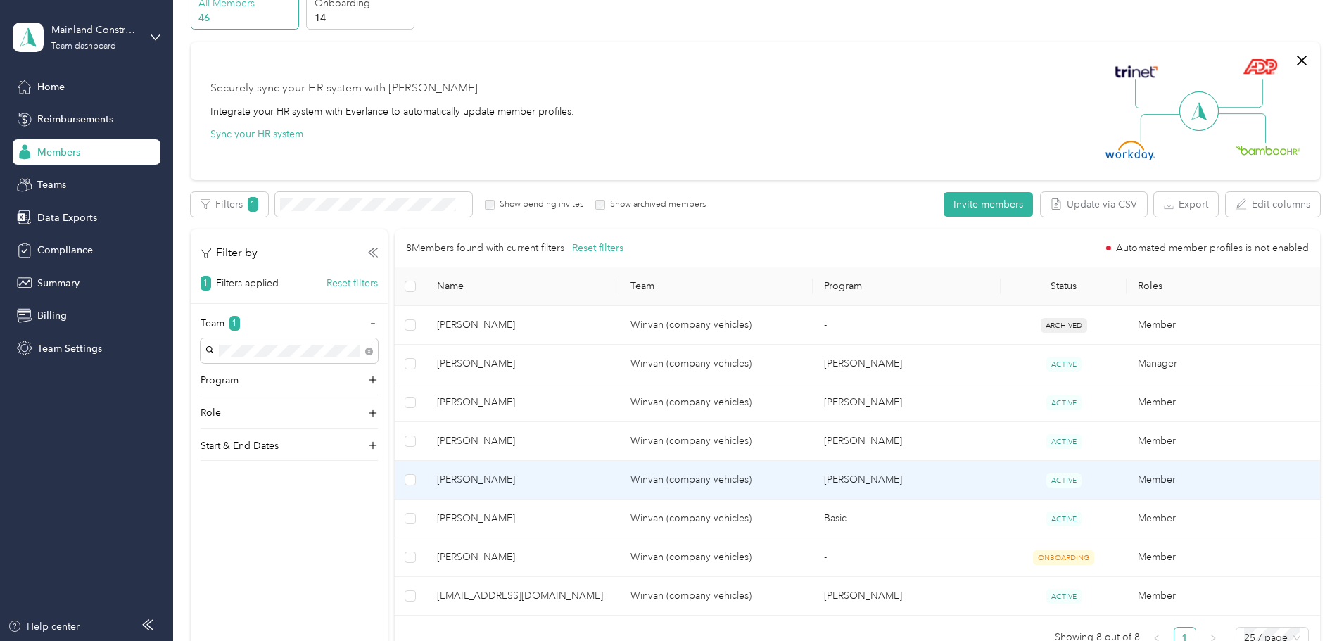
click at [537, 476] on span "[PERSON_NAME]" at bounding box center [522, 479] width 171 height 15
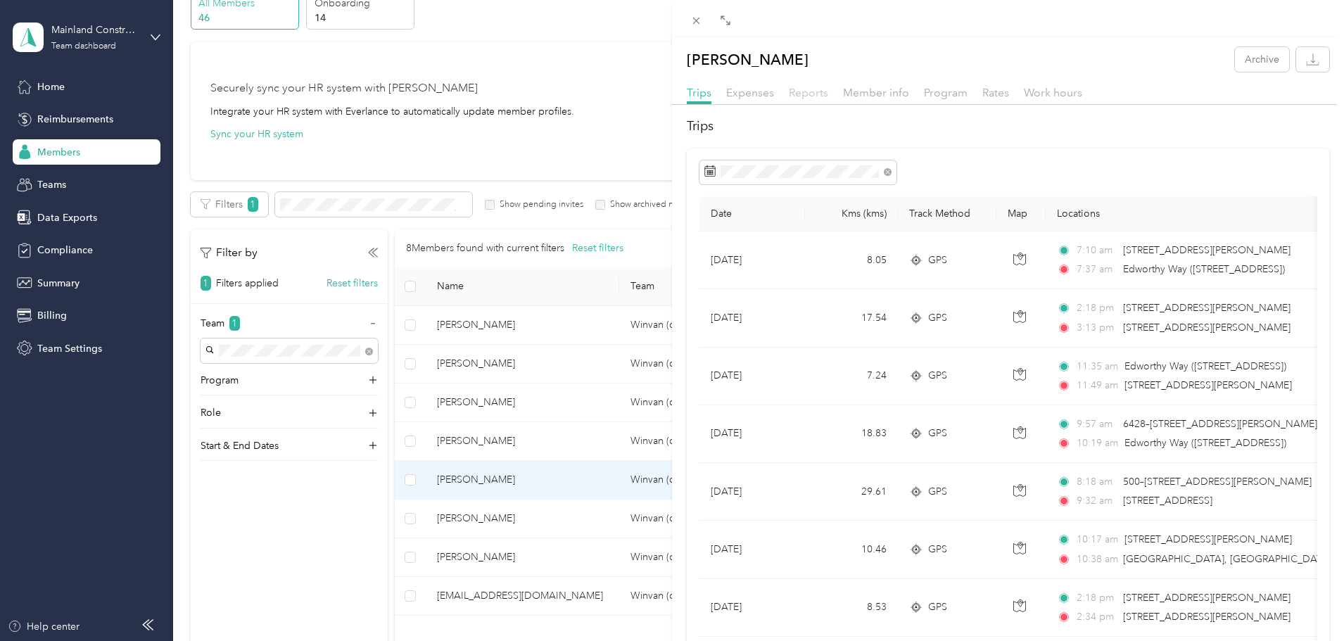
click at [796, 87] on span "Reports" at bounding box center [808, 92] width 39 height 13
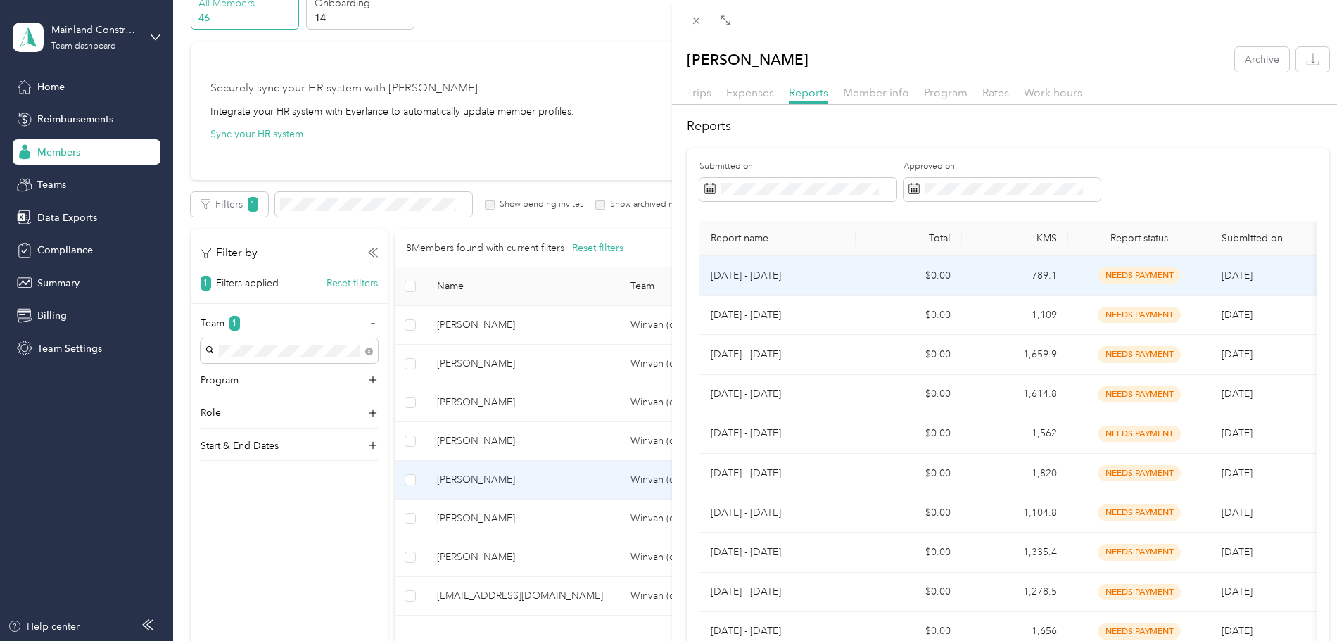
click at [713, 276] on p "[DATE] - [DATE]" at bounding box center [777, 275] width 134 height 15
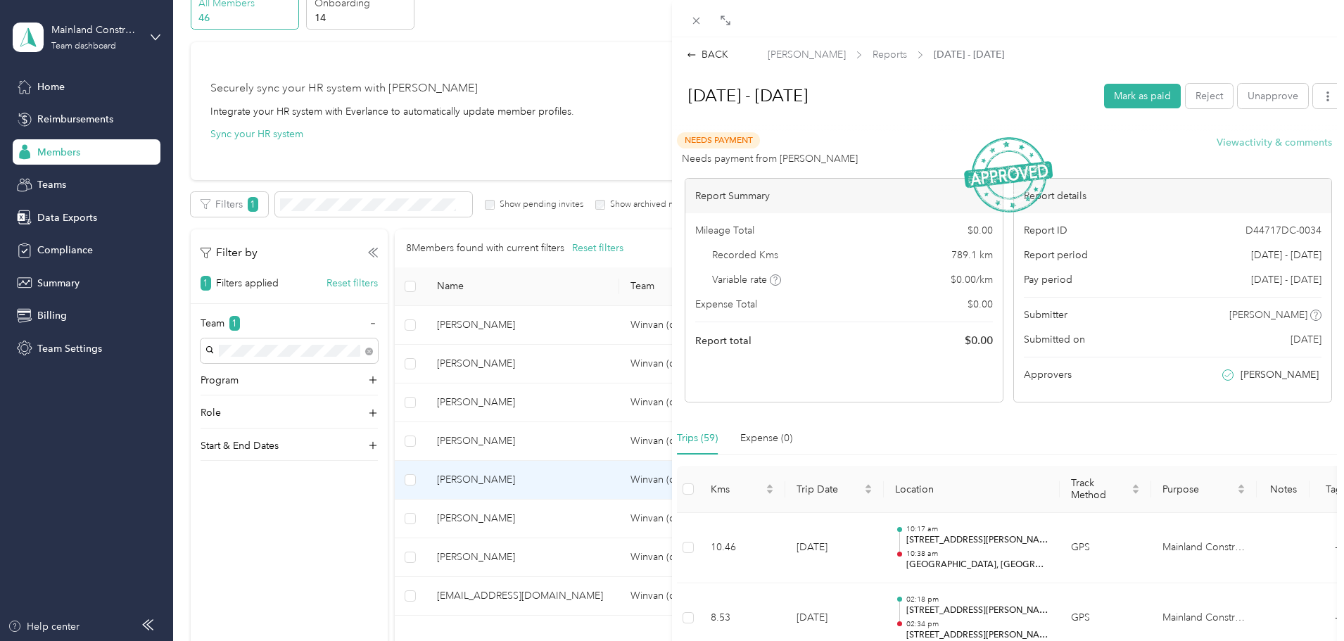
click at [1231, 139] on button "View activity & comments" at bounding box center [1273, 142] width 115 height 15
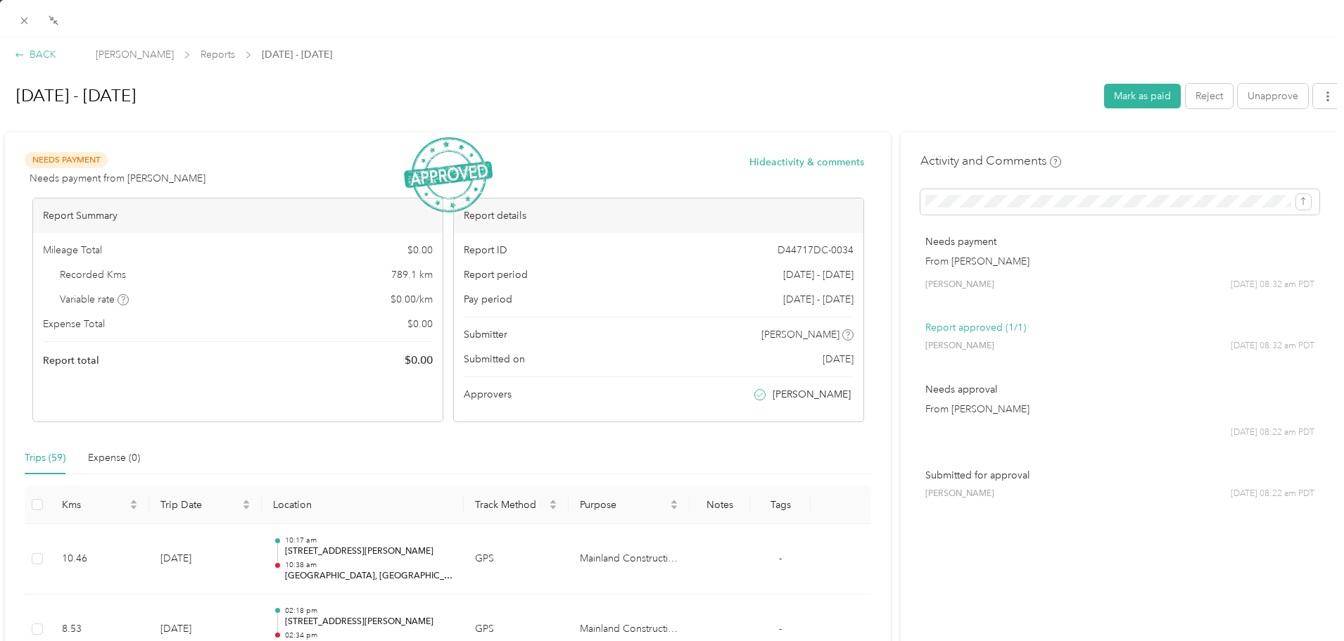
click at [32, 57] on div "BACK" at bounding box center [36, 54] width 42 height 15
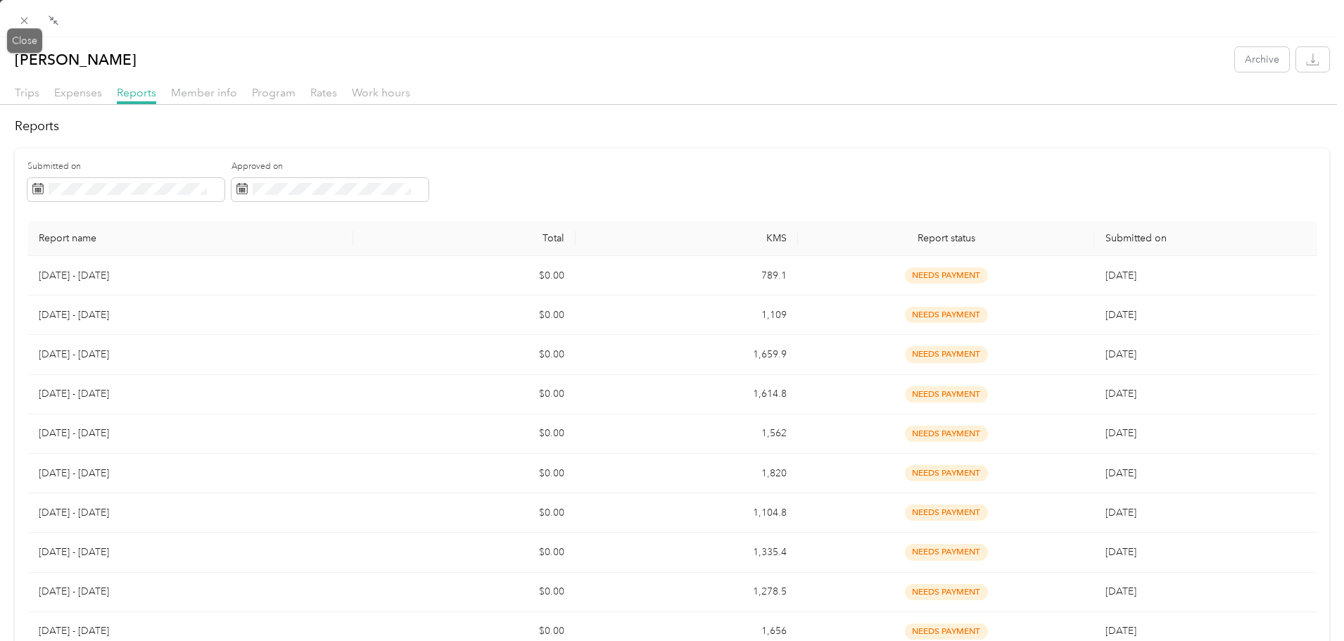
click at [25, 25] on icon at bounding box center [24, 21] width 12 height 12
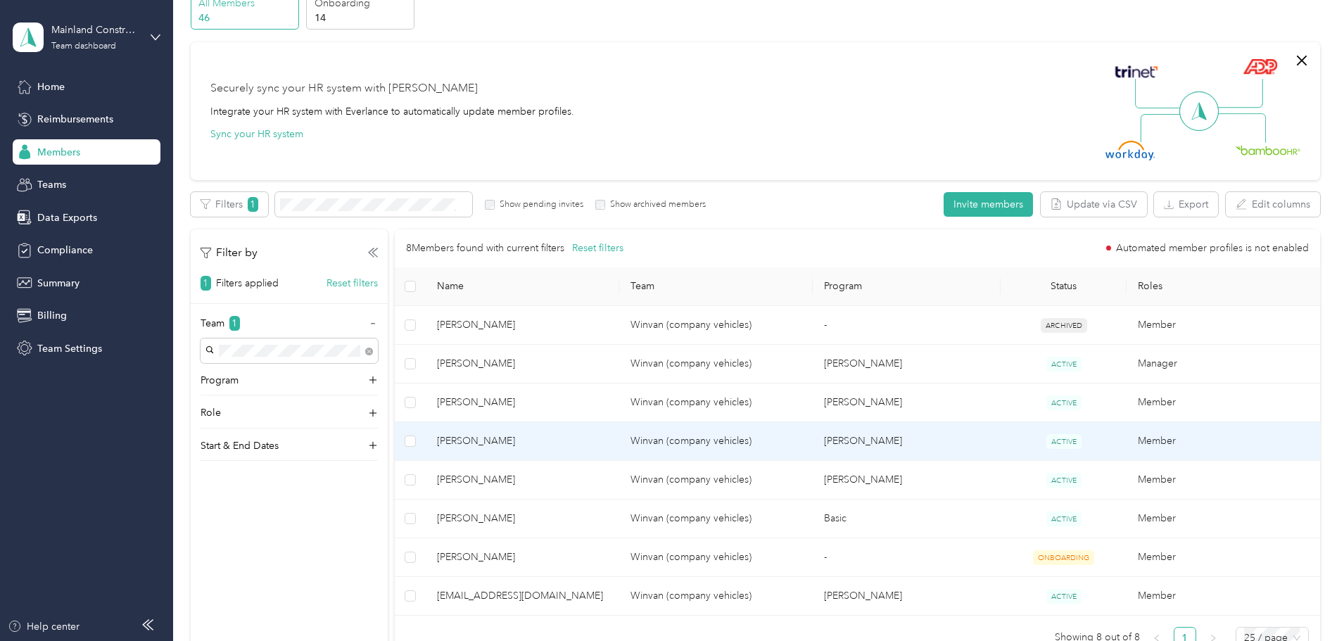
click at [551, 439] on span "[PERSON_NAME]" at bounding box center [522, 440] width 171 height 15
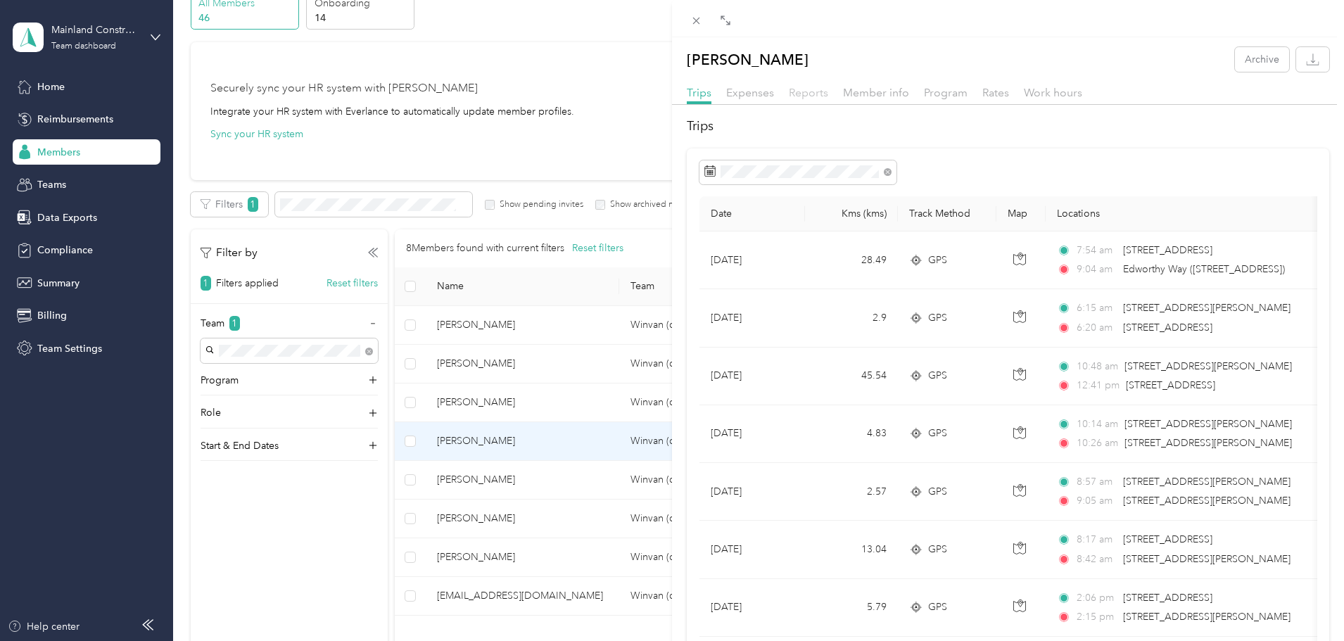
click at [808, 94] on span "Reports" at bounding box center [808, 92] width 39 height 13
